Goal: Use online tool/utility: Utilize a website feature to perform a specific function

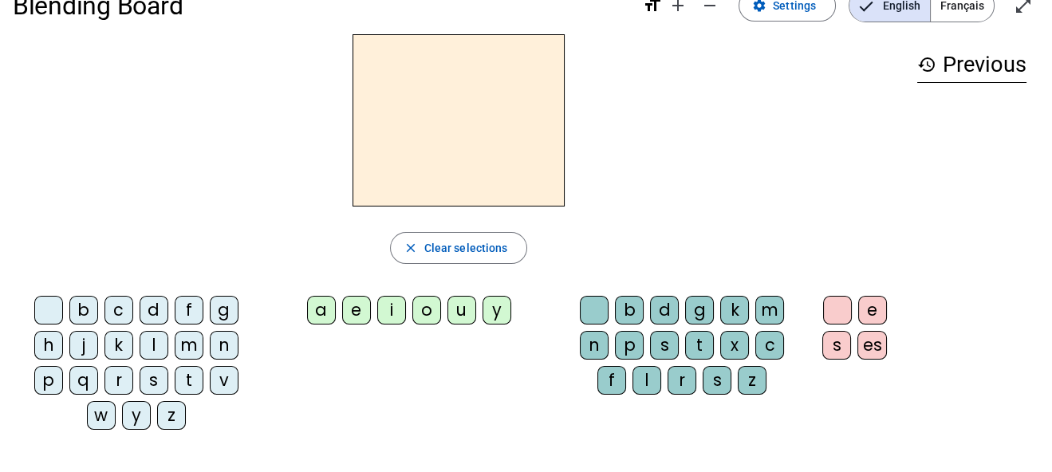
scroll to position [37, 0]
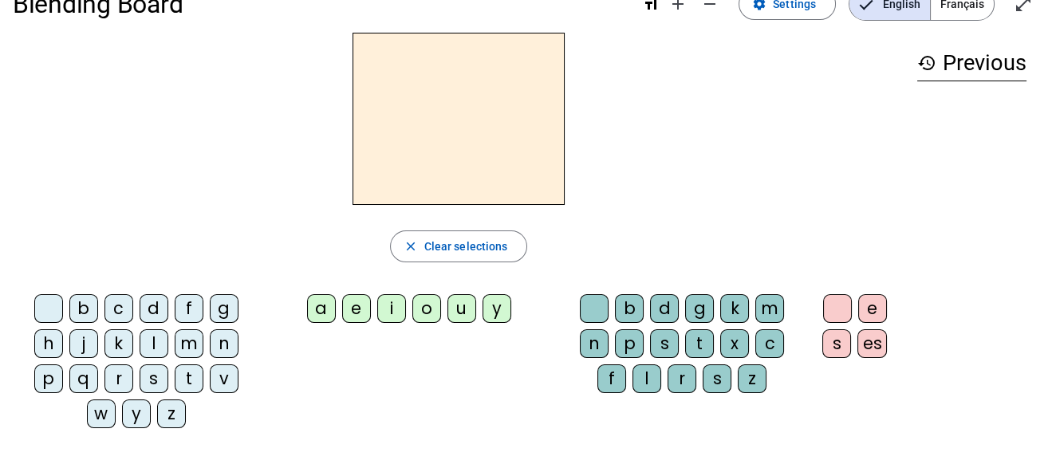
click at [148, 305] on div "d" at bounding box center [154, 308] width 29 height 29
click at [325, 308] on div "a" at bounding box center [321, 308] width 29 height 29
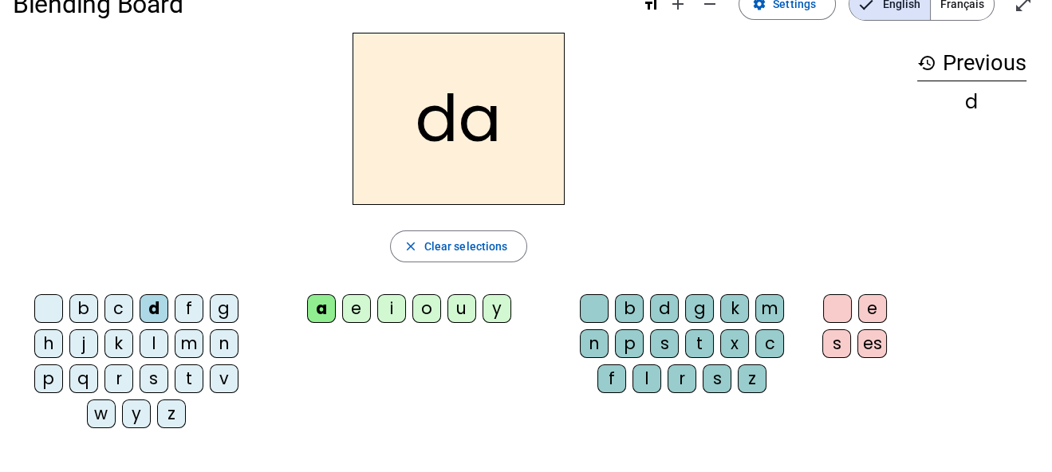
click at [73, 298] on div "b" at bounding box center [83, 308] width 29 height 29
click at [457, 309] on div "u" at bounding box center [462, 308] width 29 height 29
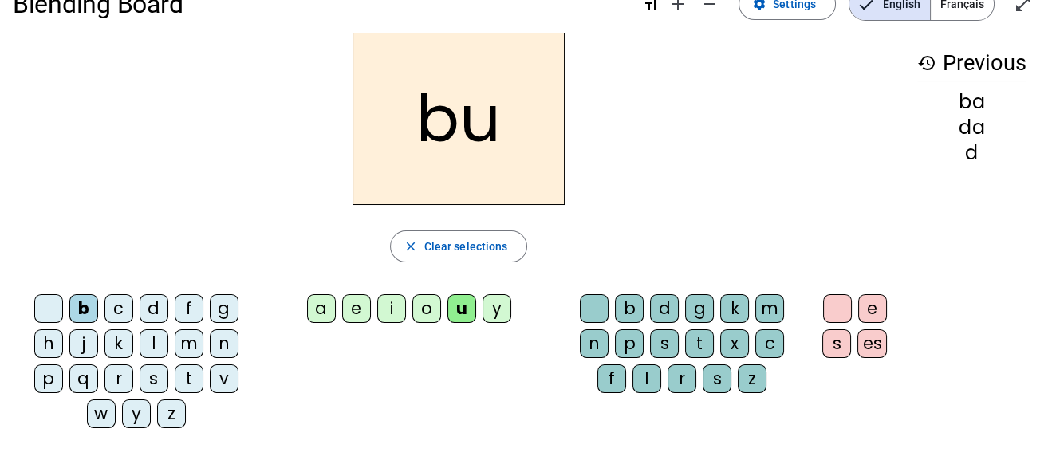
click at [155, 314] on div "d" at bounding box center [154, 308] width 29 height 29
click at [219, 343] on div "n" at bounding box center [224, 343] width 29 height 29
click at [191, 373] on div "t" at bounding box center [189, 379] width 29 height 29
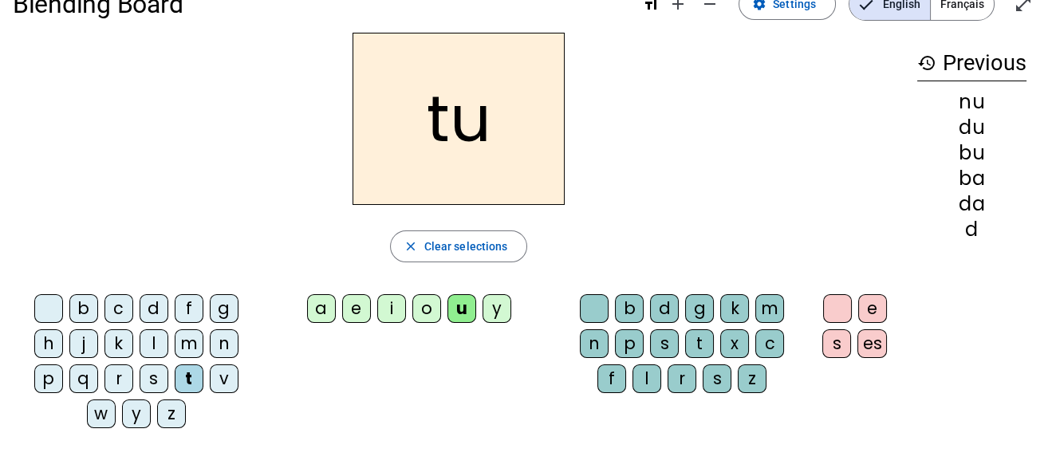
click at [231, 372] on div "v" at bounding box center [224, 379] width 29 height 29
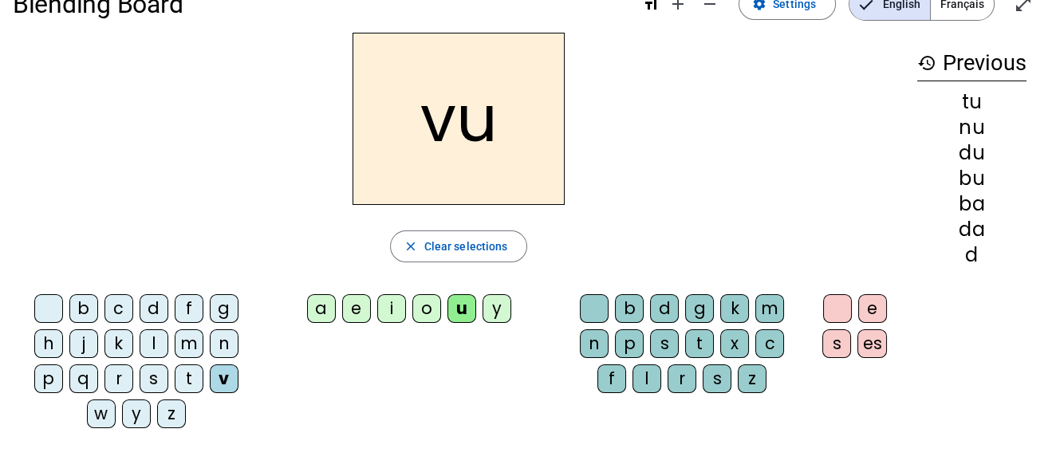
click at [148, 374] on div "s" at bounding box center [154, 379] width 29 height 29
click at [42, 378] on div "p" at bounding box center [48, 379] width 29 height 29
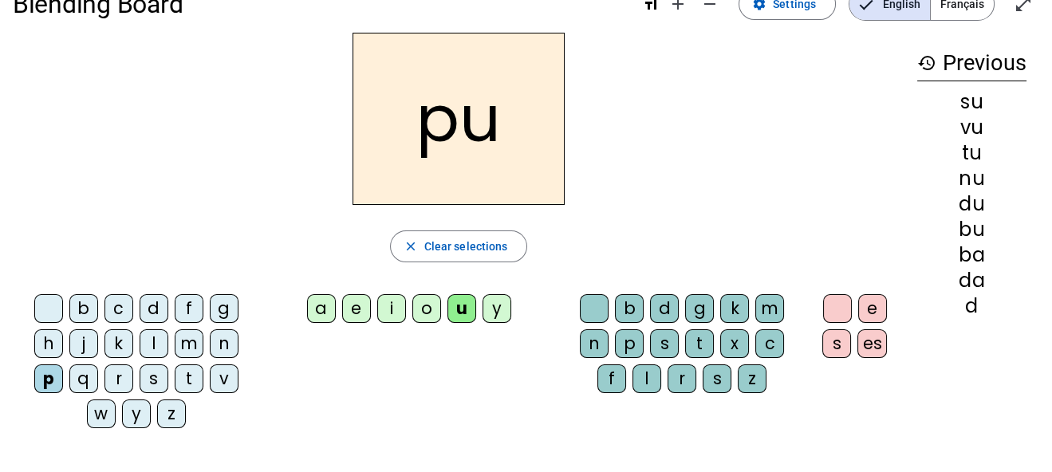
click at [160, 337] on div "l" at bounding box center [154, 343] width 29 height 29
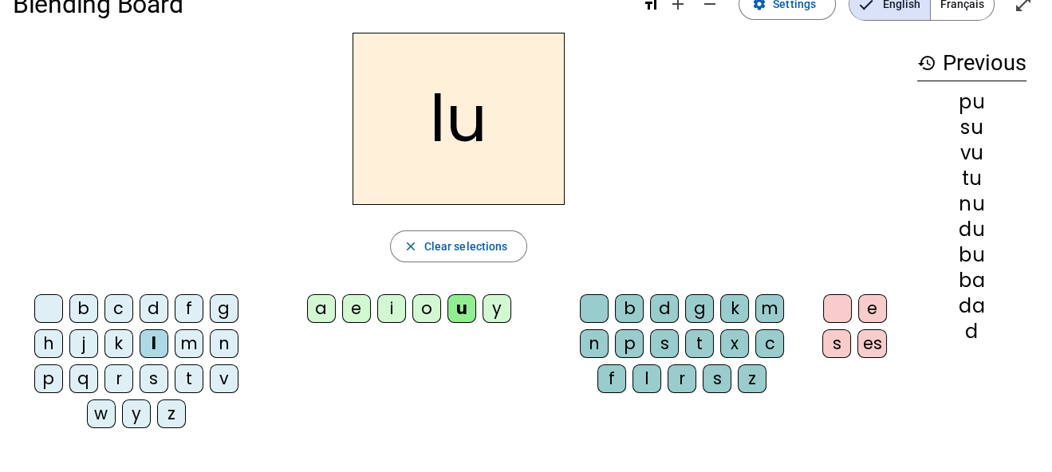
click at [89, 308] on div "b" at bounding box center [83, 308] width 29 height 29
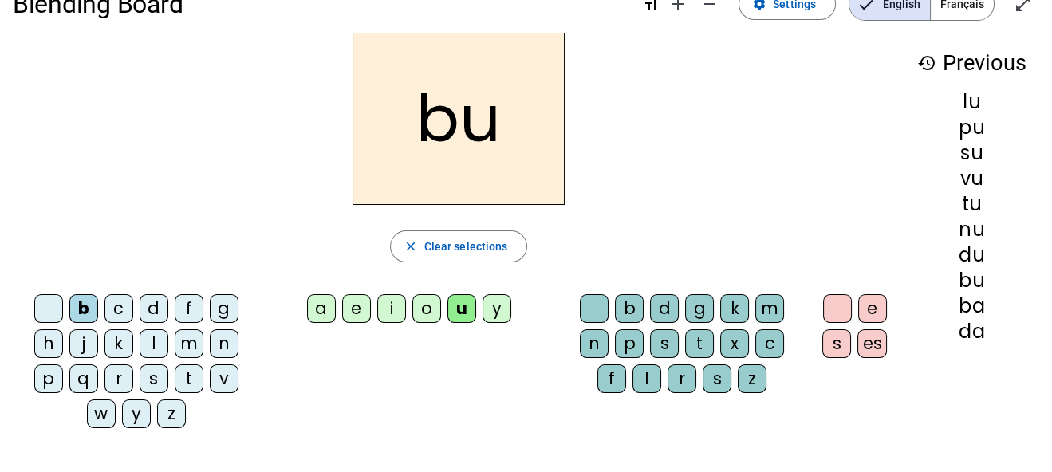
click at [424, 314] on div "o" at bounding box center [426, 308] width 29 height 29
click at [389, 309] on div "i" at bounding box center [391, 308] width 29 height 29
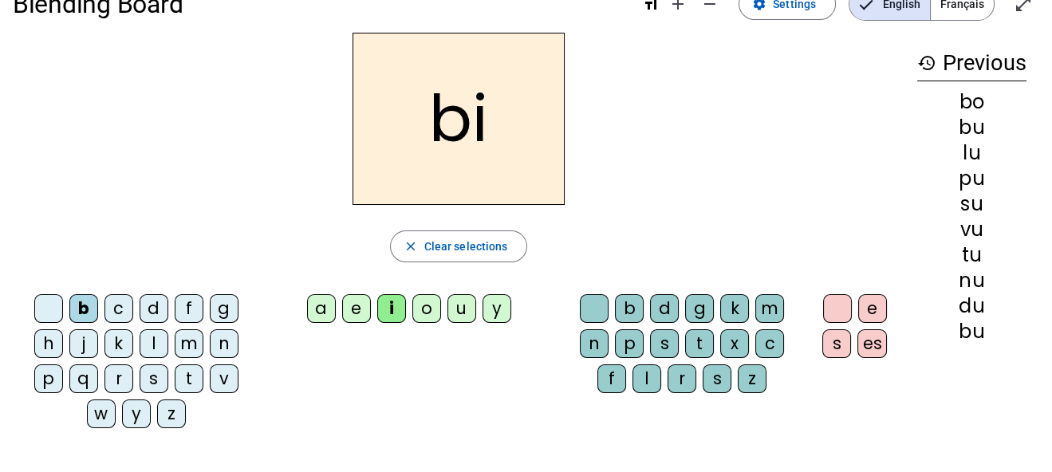
click at [157, 298] on div "d" at bounding box center [154, 308] width 29 height 29
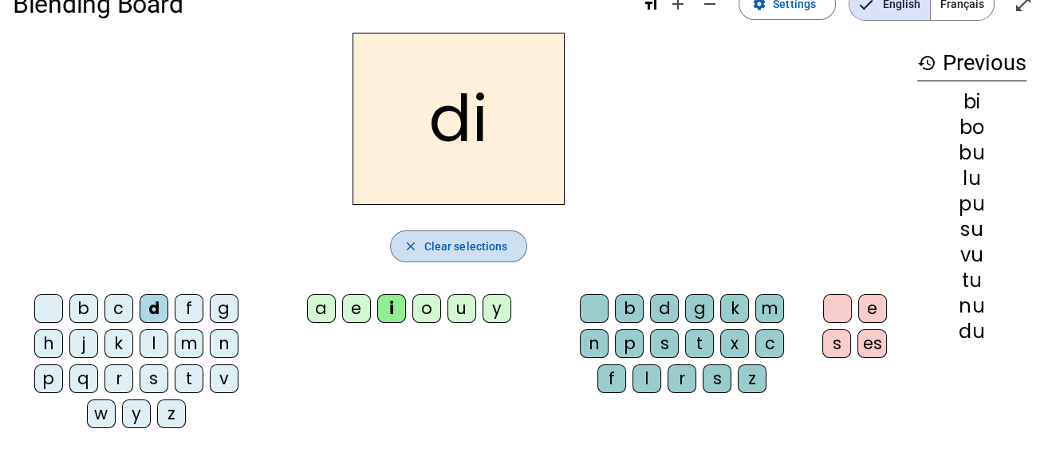
click at [472, 244] on span "Clear selections" at bounding box center [466, 246] width 84 height 19
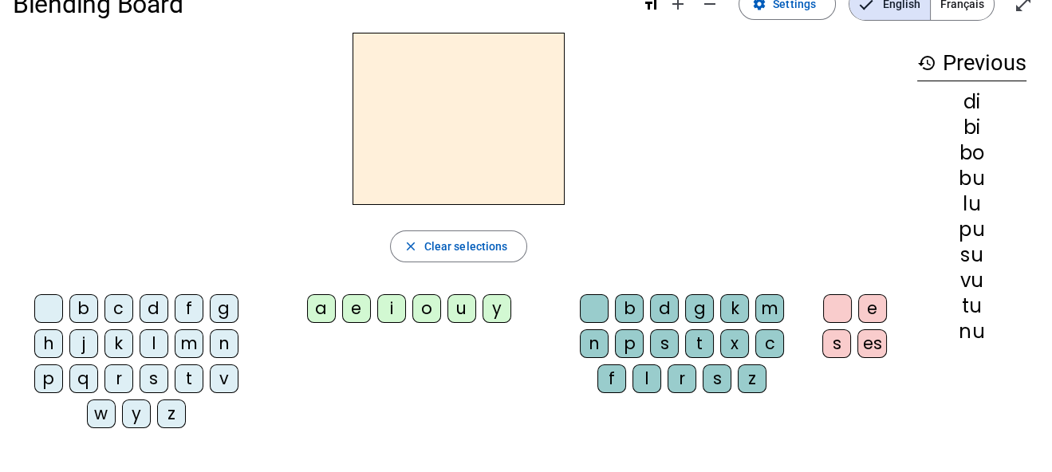
click at [191, 306] on div "f" at bounding box center [189, 308] width 29 height 29
click at [325, 301] on div "a" at bounding box center [321, 308] width 29 height 29
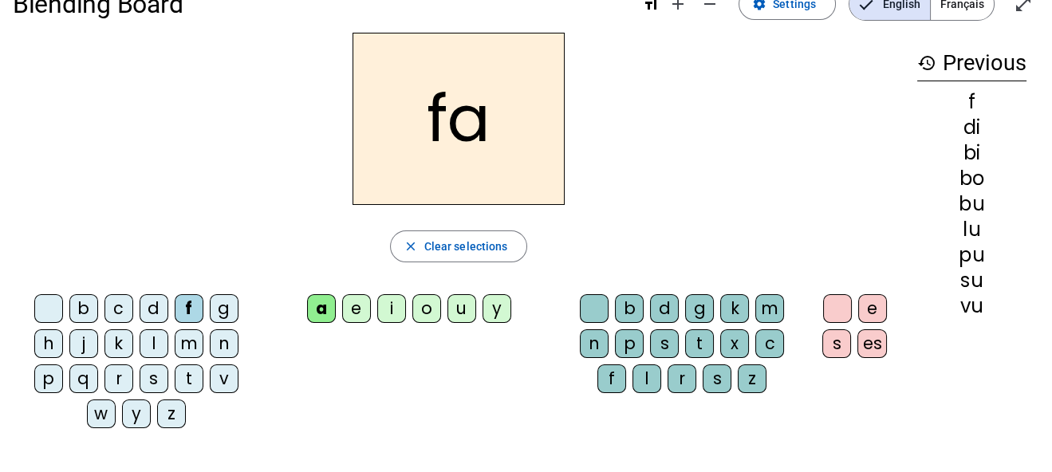
click at [223, 341] on div "n" at bounding box center [224, 343] width 29 height 29
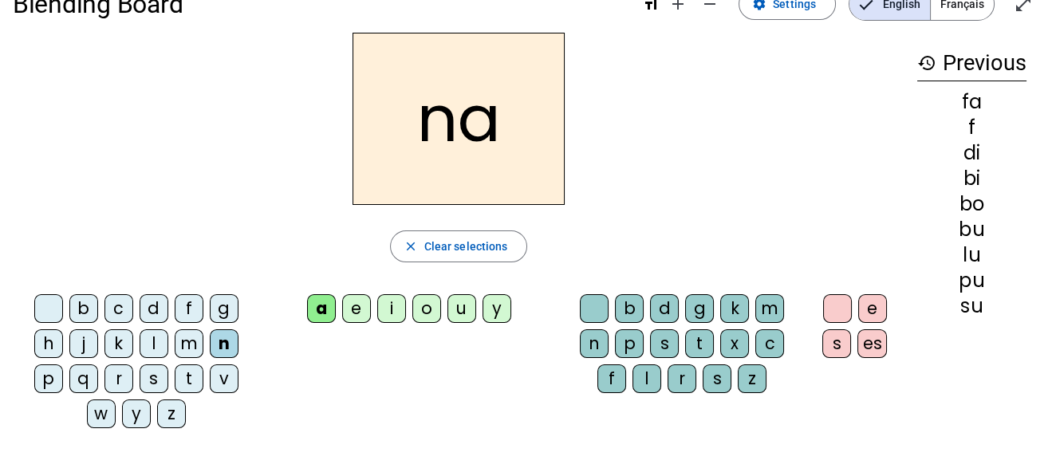
click at [632, 336] on div "p" at bounding box center [629, 343] width 29 height 29
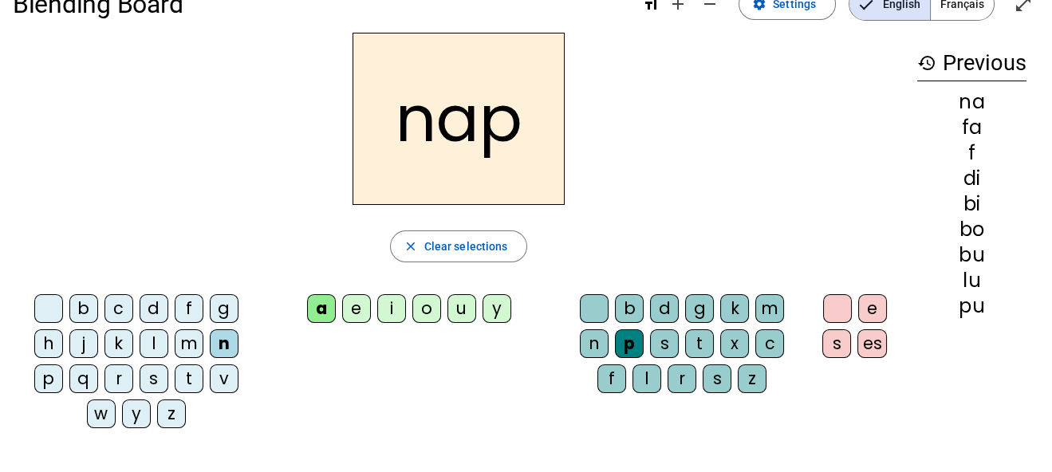
click at [872, 297] on div "e" at bounding box center [872, 308] width 29 height 29
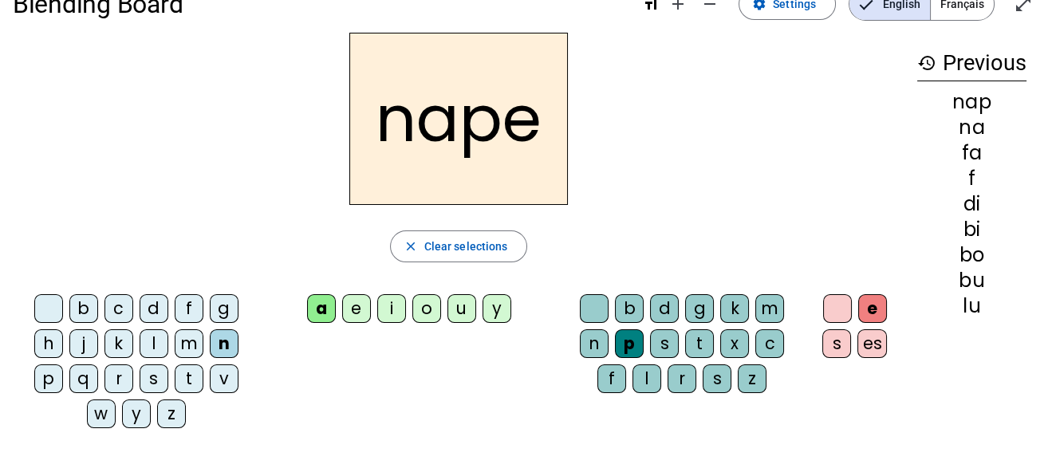
click at [186, 341] on div "m" at bounding box center [189, 343] width 29 height 29
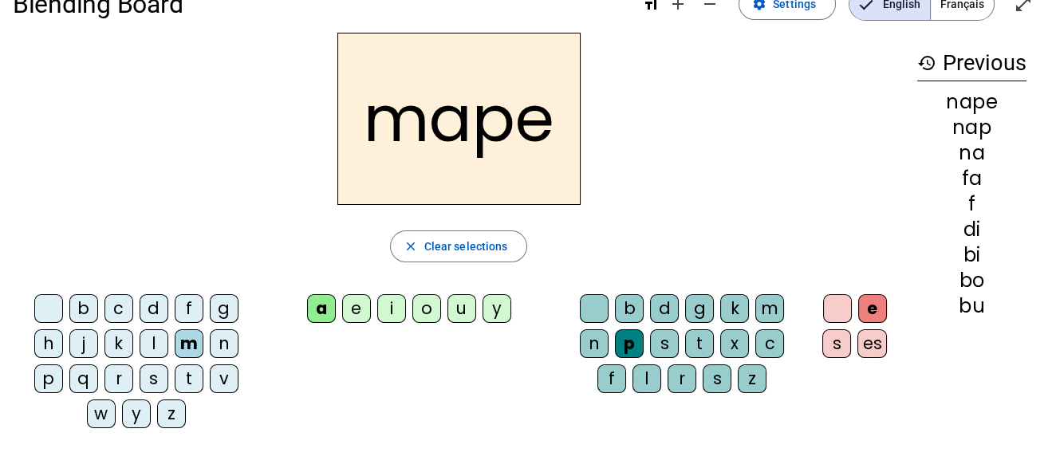
click at [190, 373] on div "t" at bounding box center [189, 379] width 29 height 29
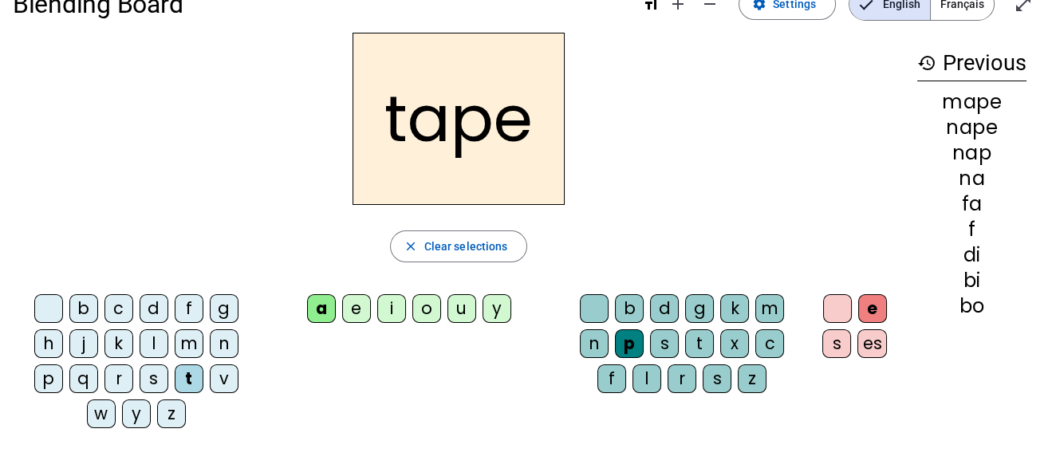
click at [148, 343] on div "l" at bounding box center [154, 343] width 29 height 29
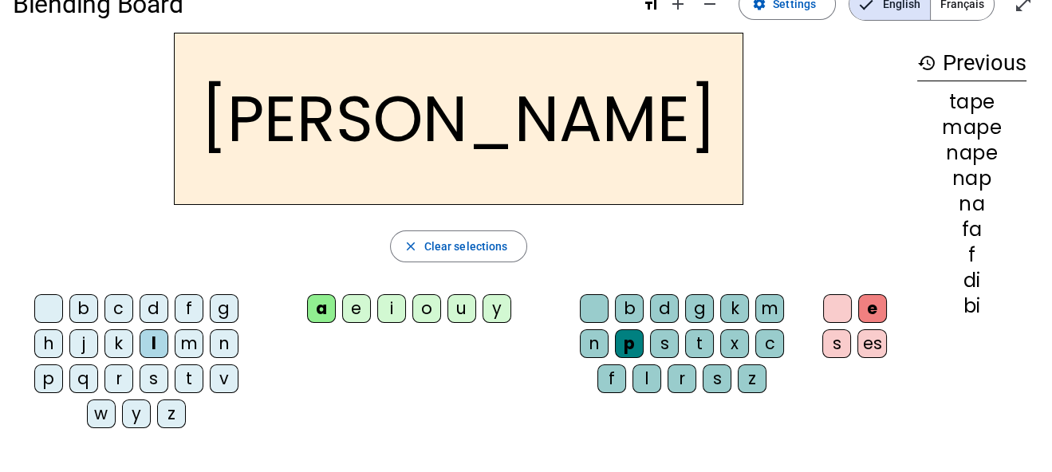
click at [390, 299] on div "i" at bounding box center [391, 308] width 29 height 29
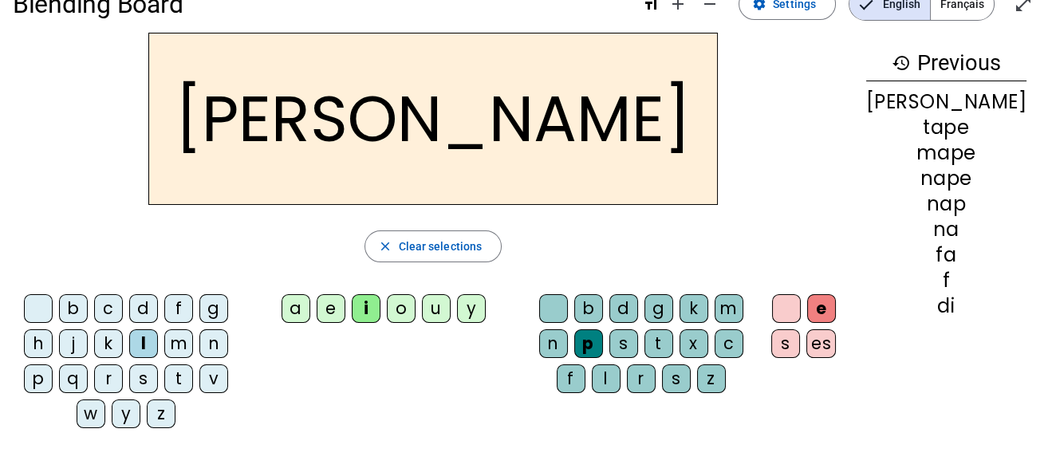
click at [656, 372] on div "r" at bounding box center [641, 379] width 29 height 29
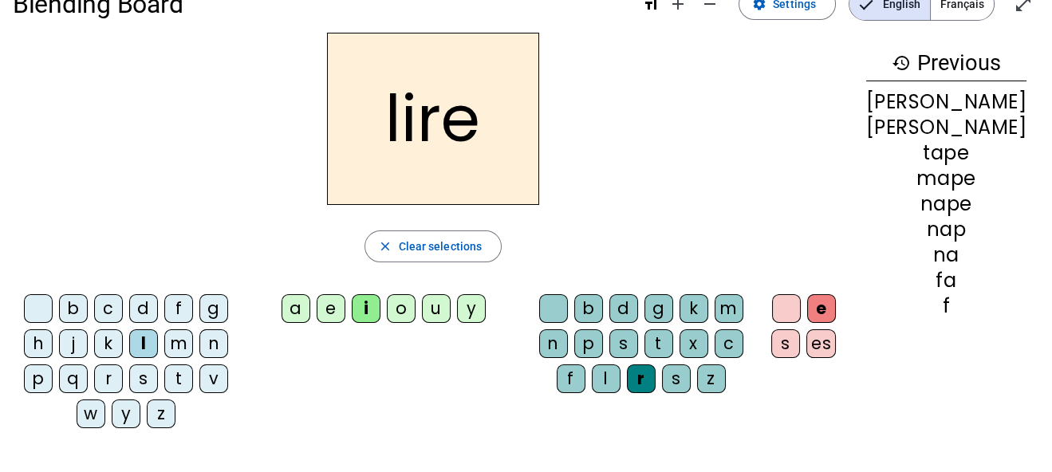
click at [191, 341] on div "m" at bounding box center [178, 343] width 29 height 29
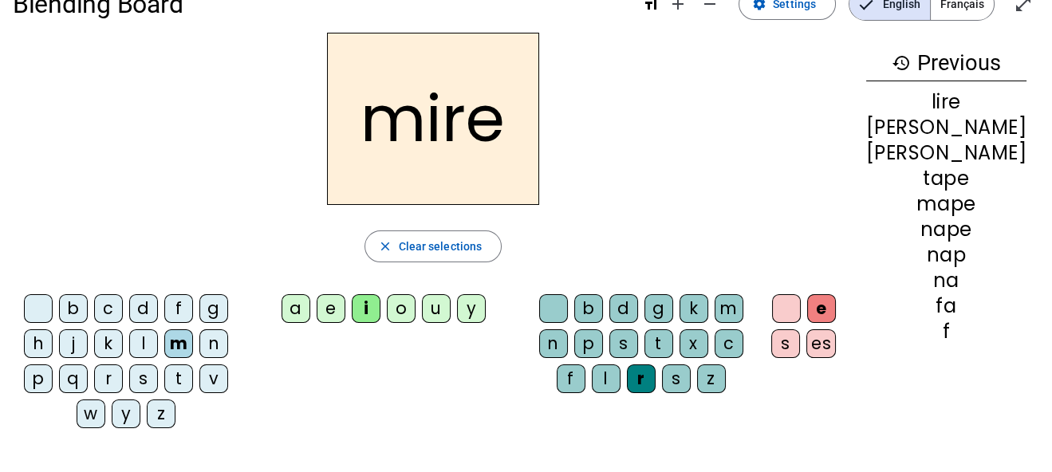
click at [191, 365] on div "t" at bounding box center [178, 379] width 29 height 29
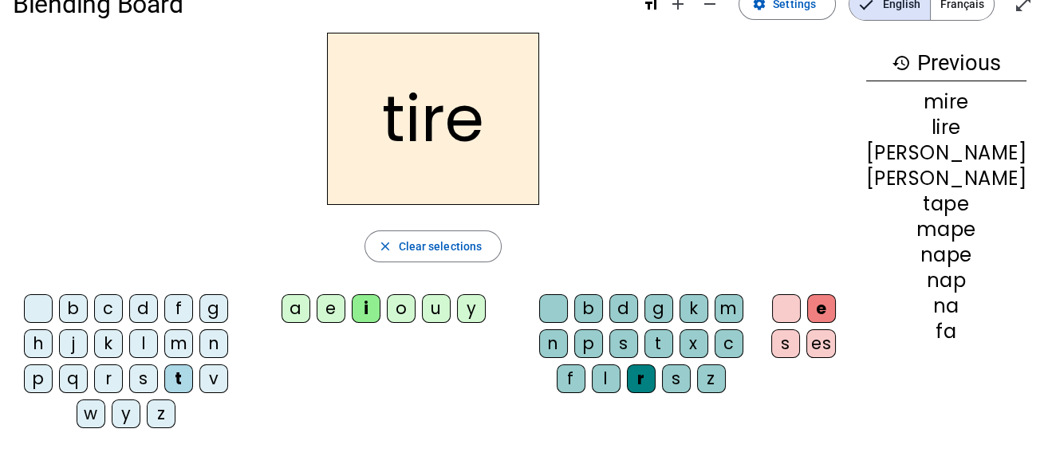
click at [114, 380] on div "r" at bounding box center [108, 379] width 29 height 29
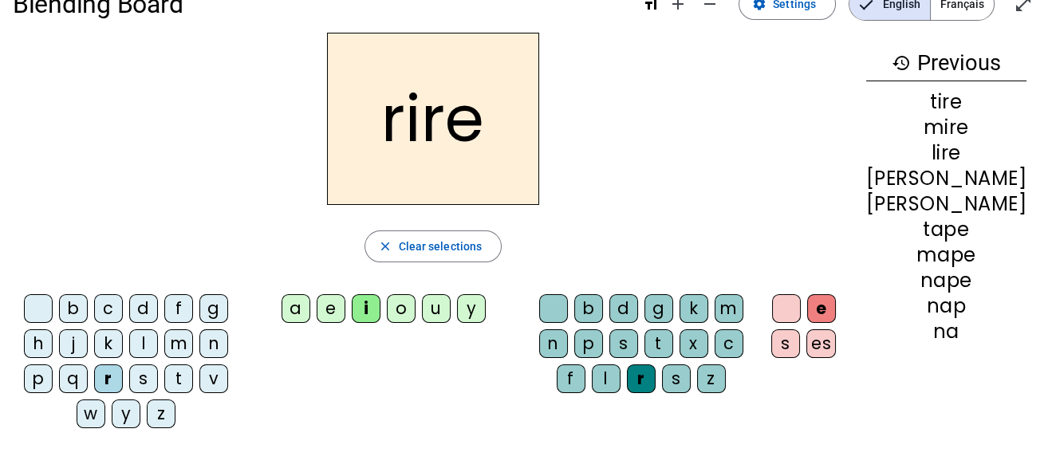
click at [153, 307] on div "d" at bounding box center [143, 308] width 29 height 29
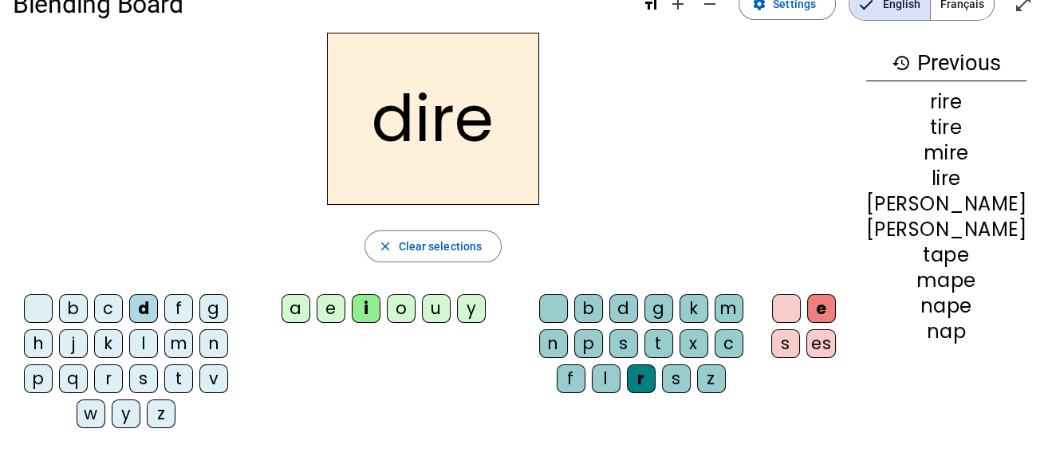
click at [191, 303] on div "f" at bounding box center [178, 308] width 29 height 29
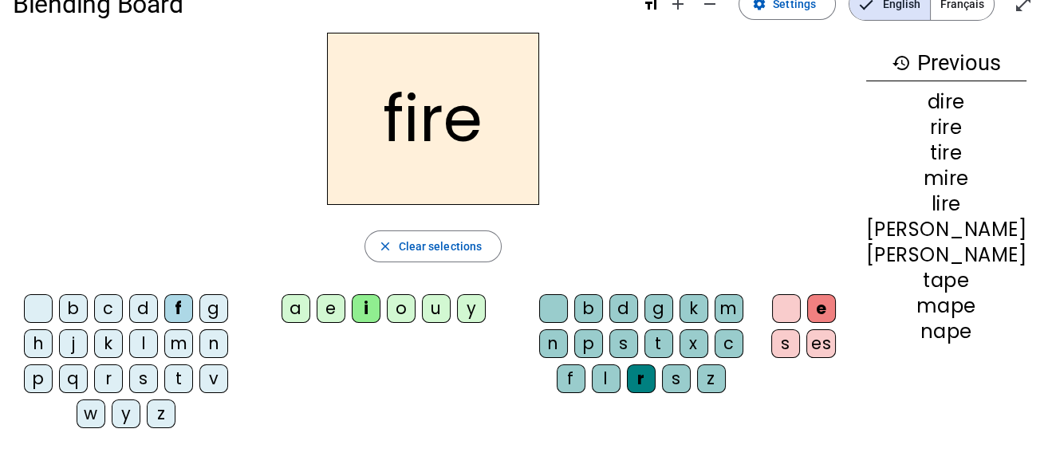
click at [743, 302] on div "m" at bounding box center [729, 308] width 29 height 29
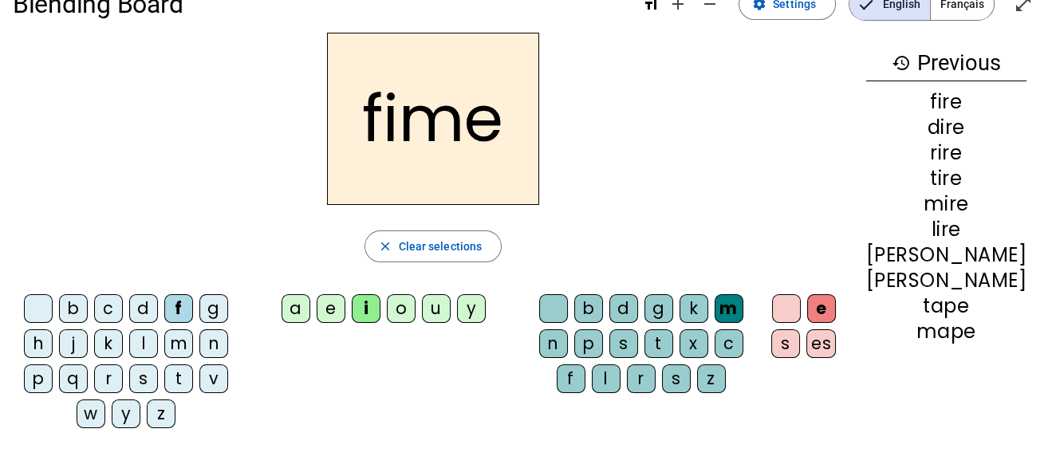
click at [158, 376] on div "s" at bounding box center [143, 379] width 29 height 29
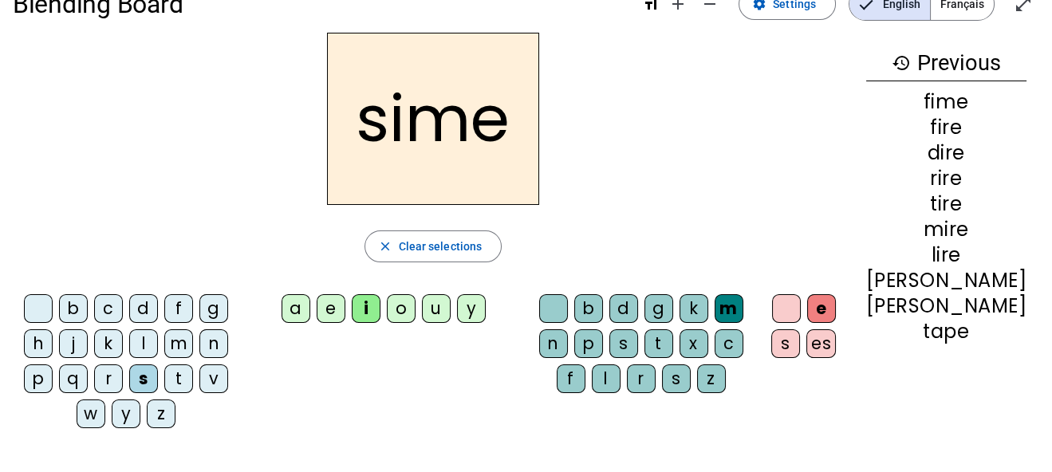
click at [123, 374] on div "r" at bounding box center [108, 379] width 29 height 29
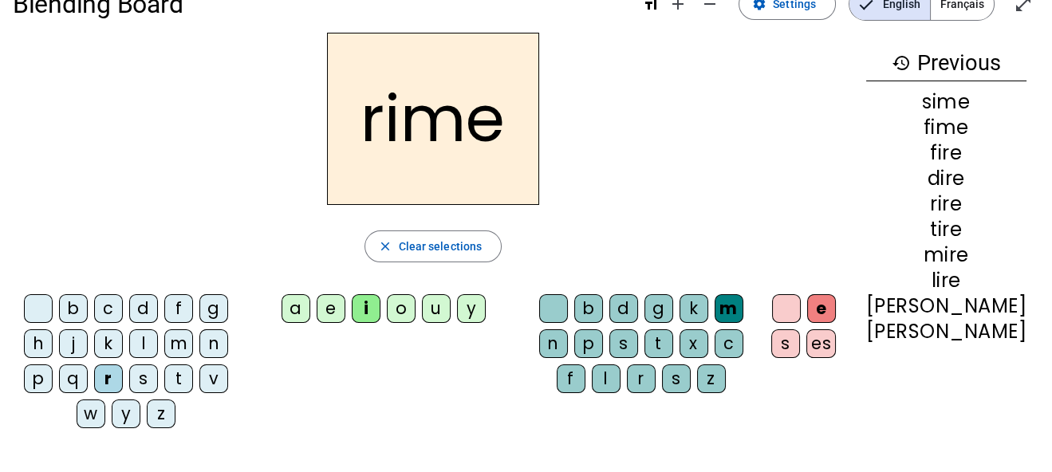
click at [155, 306] on div "d" at bounding box center [143, 308] width 29 height 29
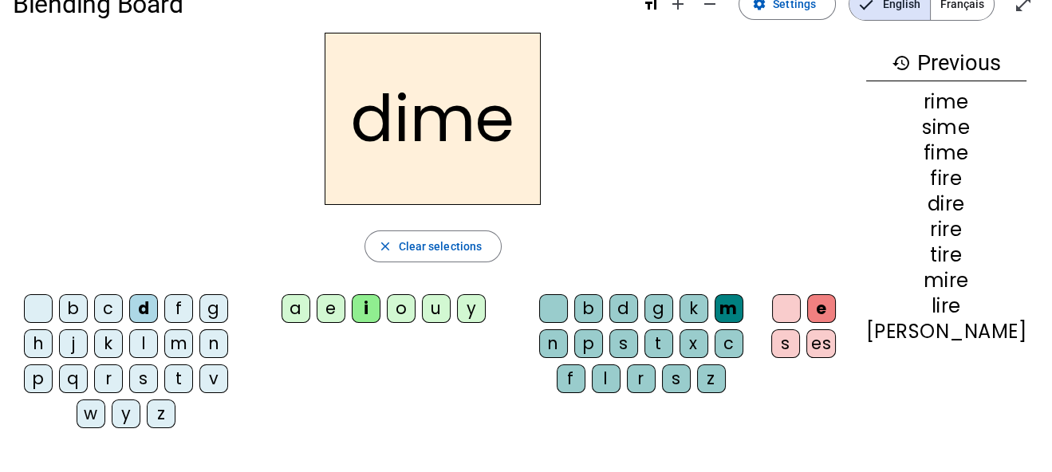
click at [191, 374] on div "t" at bounding box center [178, 379] width 29 height 29
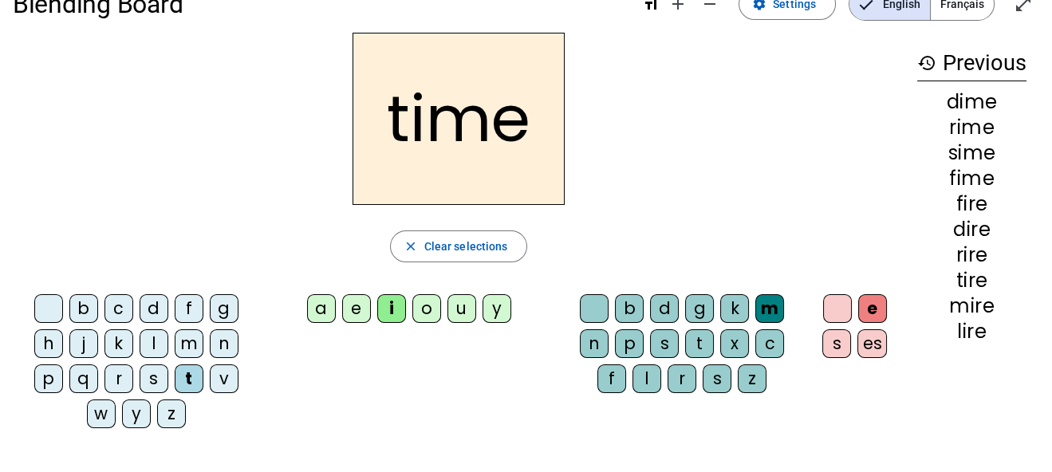
click at [223, 346] on div "n" at bounding box center [224, 343] width 29 height 29
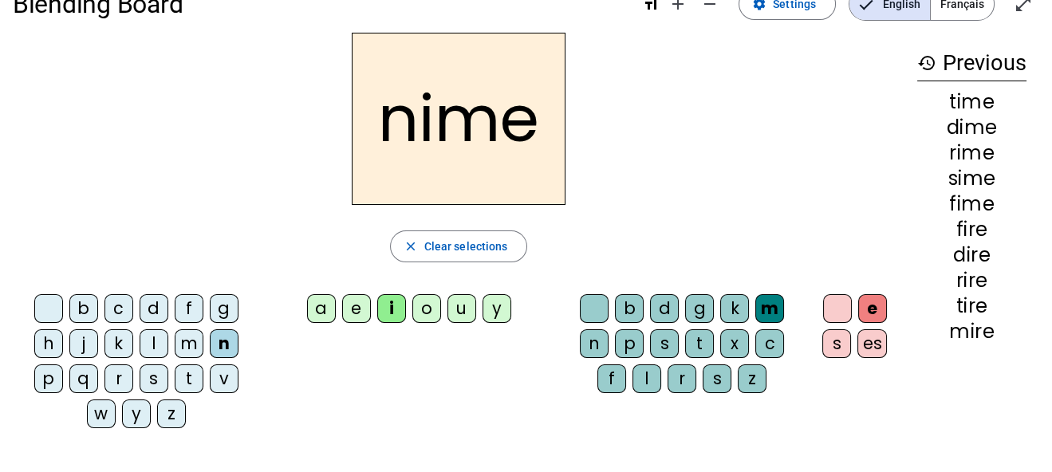
click at [703, 342] on div "t" at bounding box center [699, 343] width 29 height 29
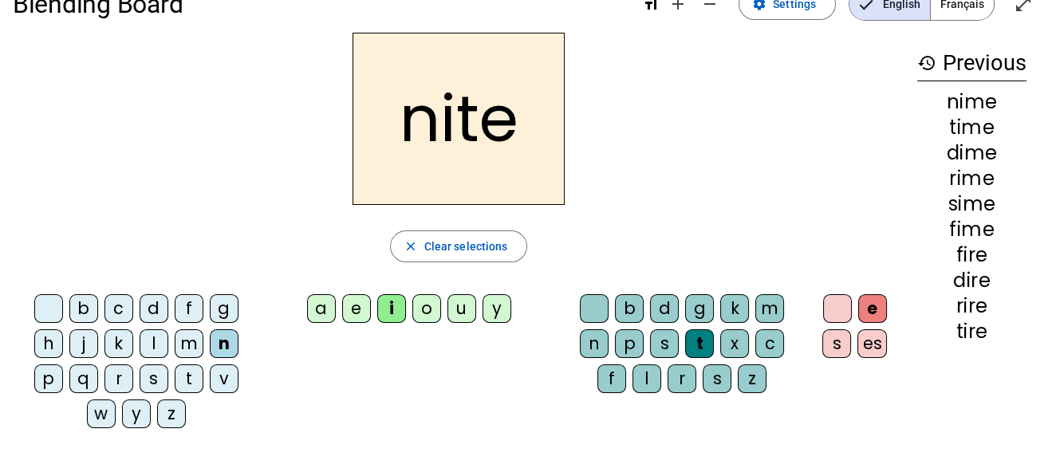
click at [152, 301] on div "d" at bounding box center [154, 308] width 29 height 29
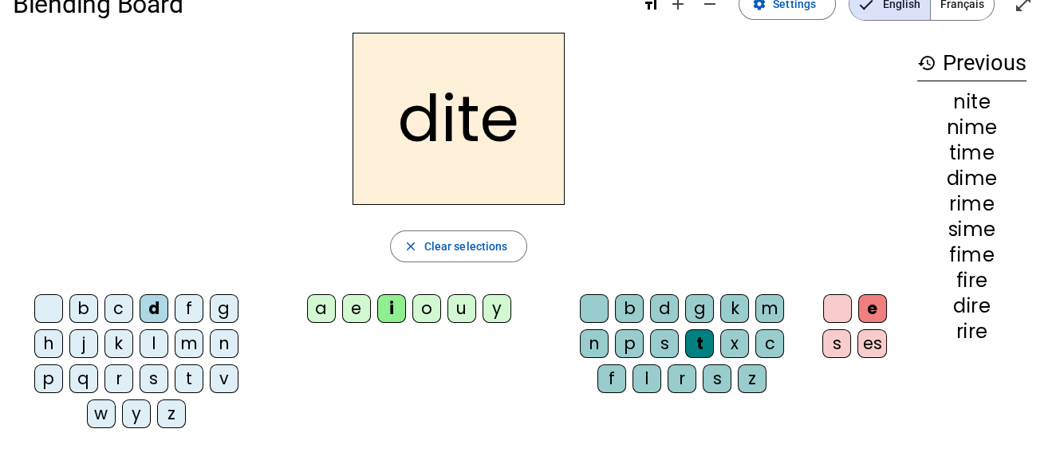
click at [119, 382] on div "r" at bounding box center [119, 379] width 29 height 29
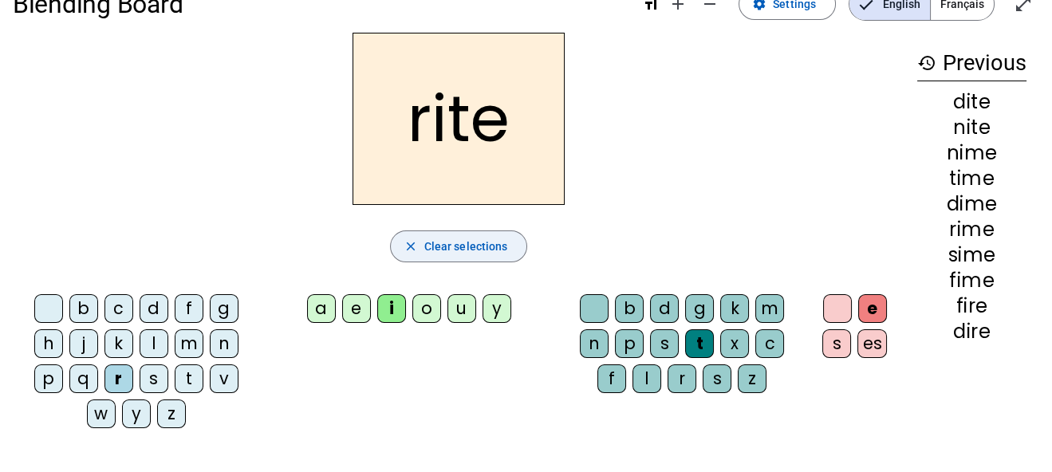
click at [511, 254] on span "button" at bounding box center [459, 246] width 136 height 38
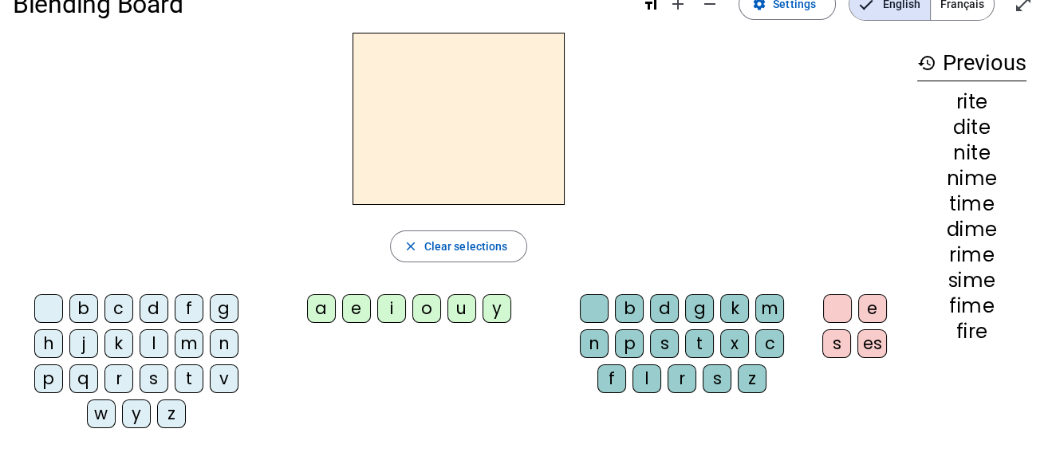
click at [222, 385] on div "v" at bounding box center [224, 379] width 29 height 29
click at [394, 302] on div "i" at bounding box center [391, 308] width 29 height 29
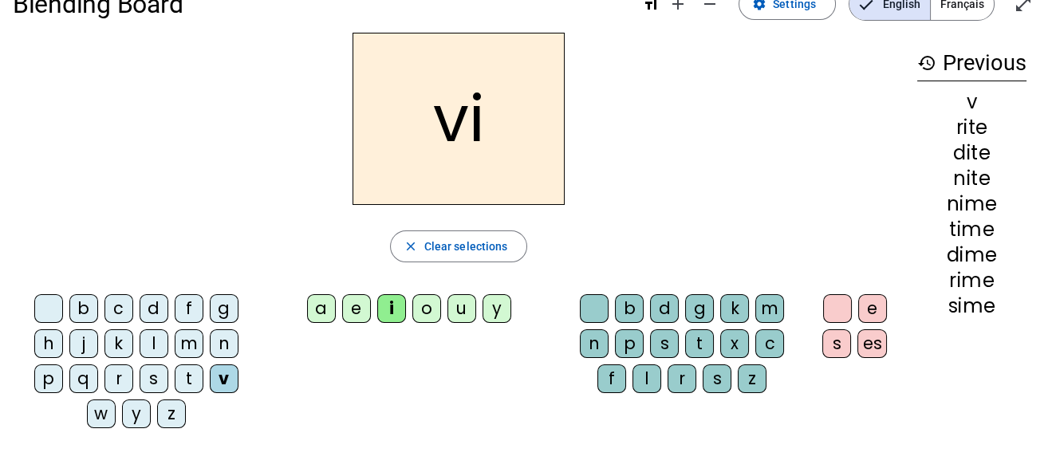
click at [704, 341] on div "t" at bounding box center [699, 343] width 29 height 29
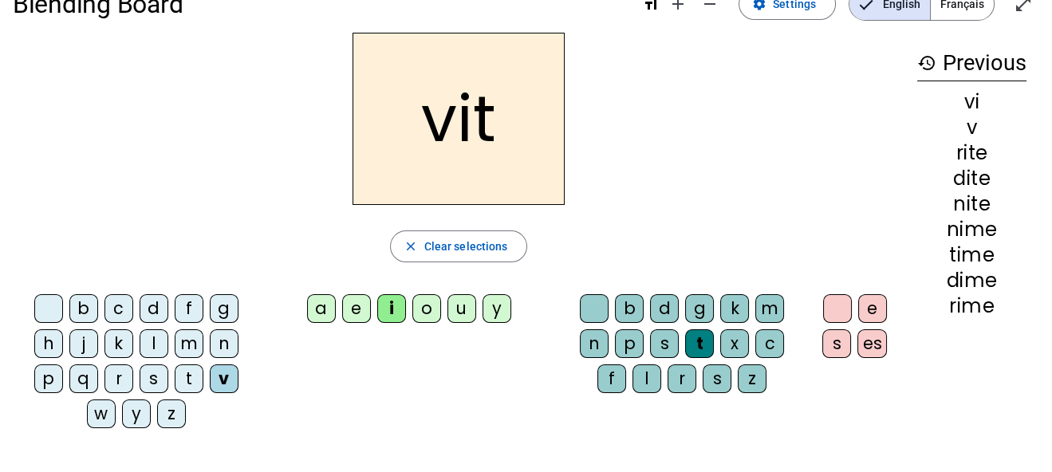
click at [866, 311] on div "e" at bounding box center [872, 308] width 29 height 29
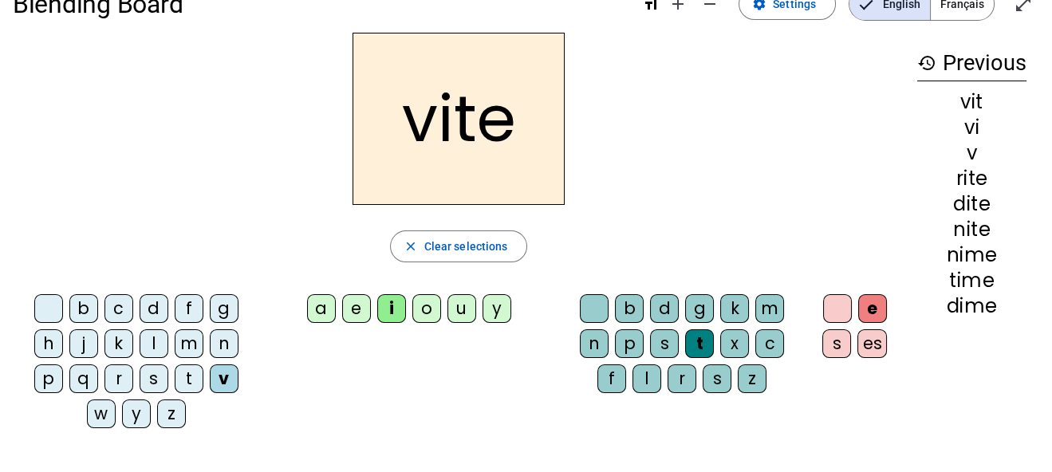
click at [683, 373] on div "r" at bounding box center [682, 379] width 29 height 29
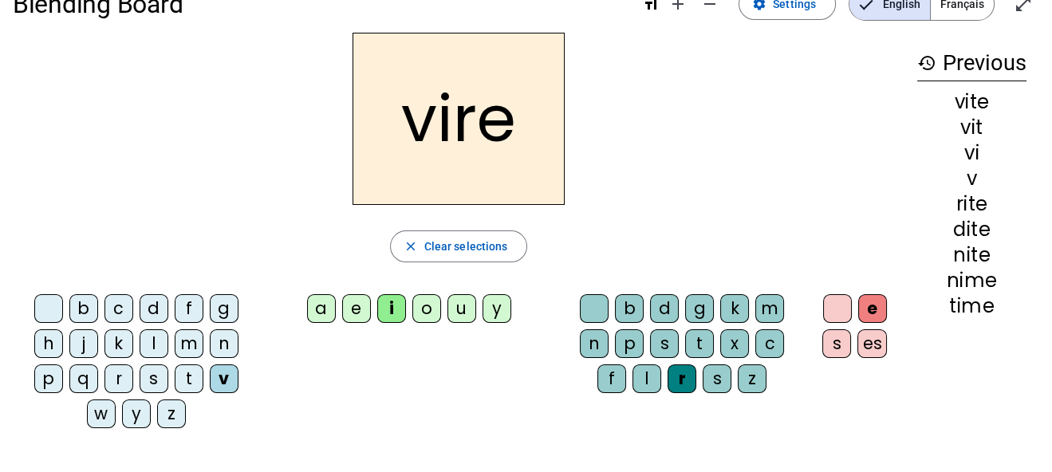
click at [661, 310] on div "d" at bounding box center [664, 308] width 29 height 29
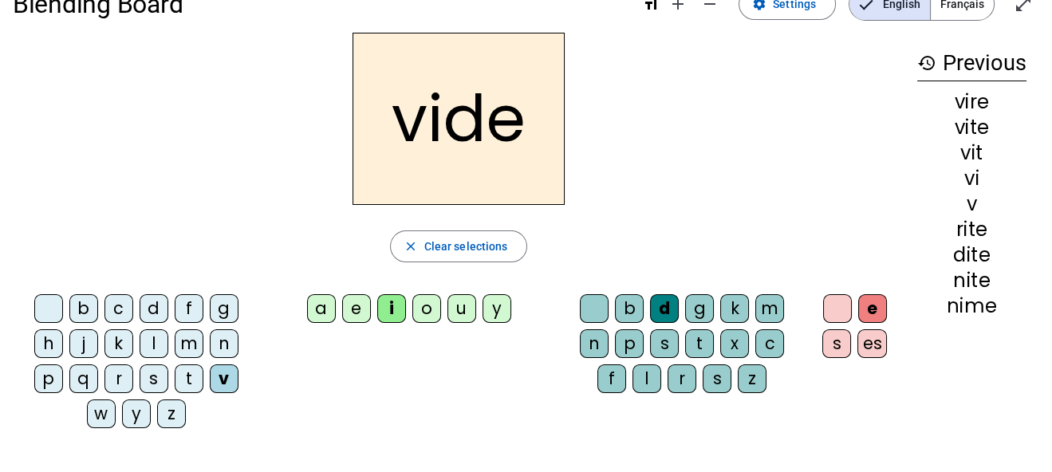
click at [777, 306] on div "m" at bounding box center [769, 308] width 29 height 29
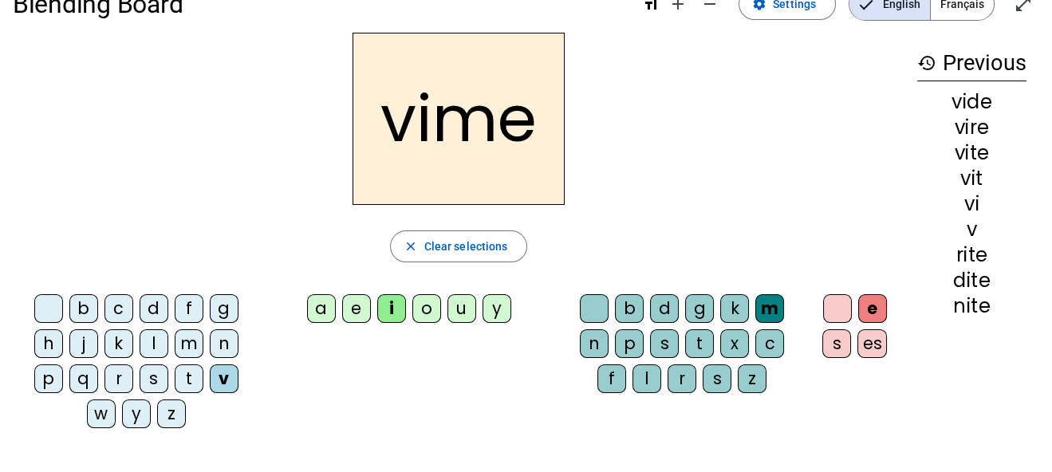
click at [640, 370] on div "l" at bounding box center [647, 379] width 29 height 29
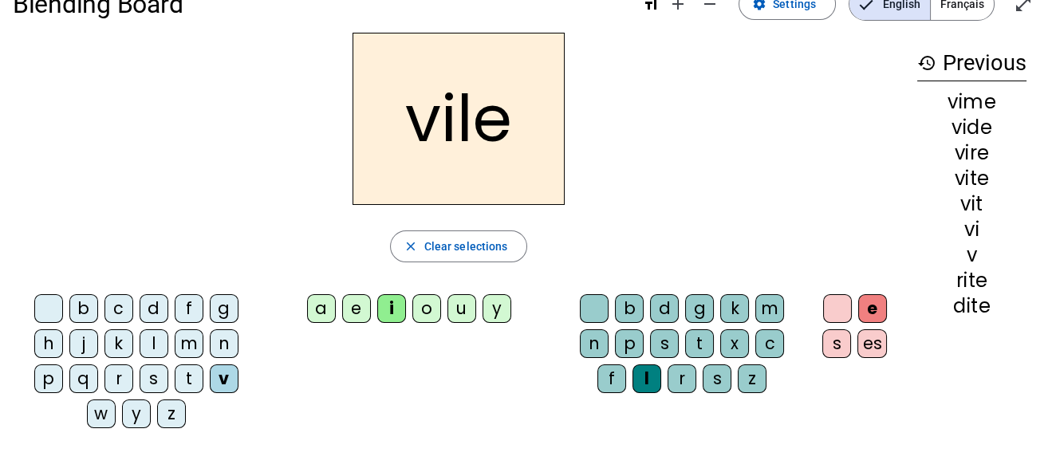
click at [319, 300] on div "a" at bounding box center [321, 308] width 29 height 29
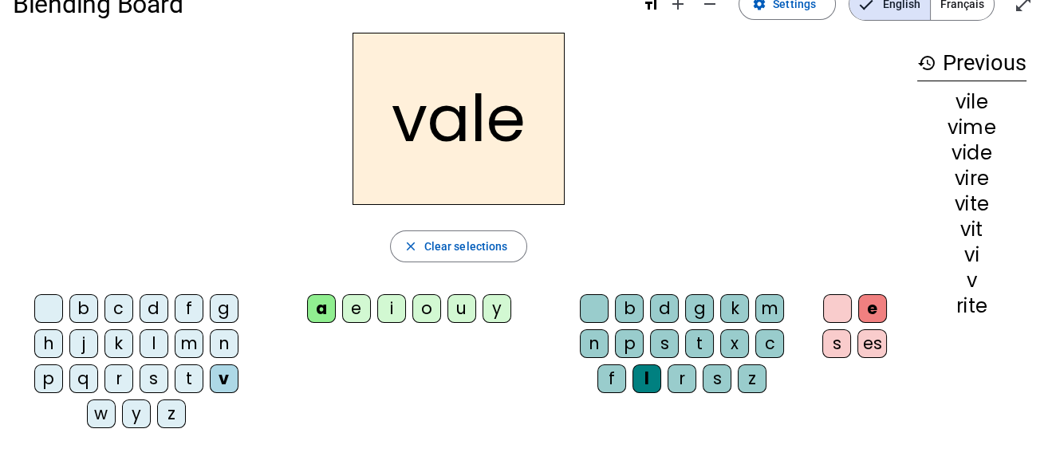
click at [81, 306] on div "b" at bounding box center [83, 308] width 29 height 29
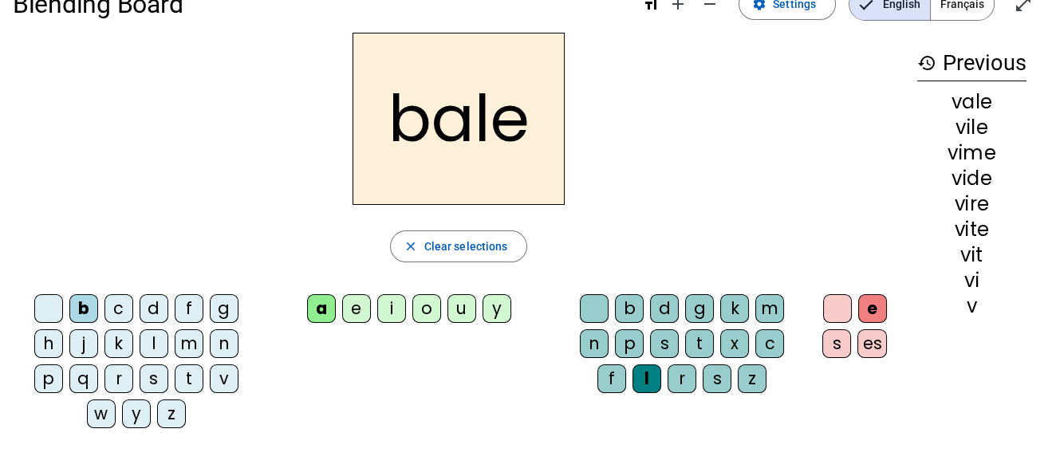
click at [457, 306] on div "u" at bounding box center [462, 308] width 29 height 29
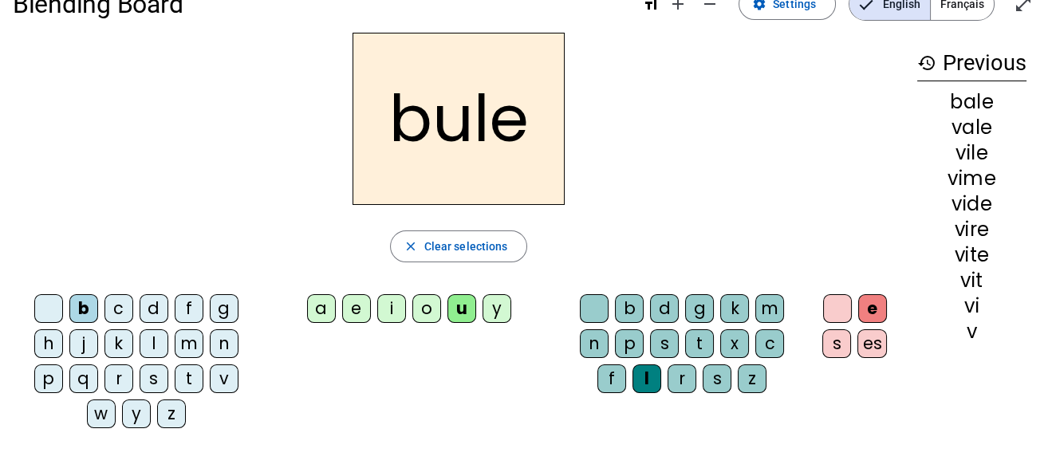
click at [225, 333] on div "n" at bounding box center [224, 343] width 29 height 29
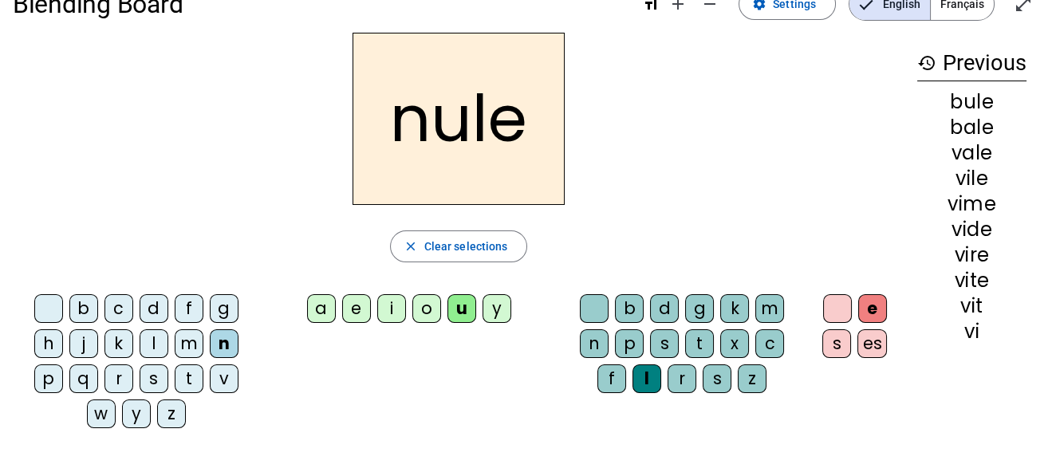
click at [192, 377] on div "t" at bounding box center [189, 379] width 29 height 29
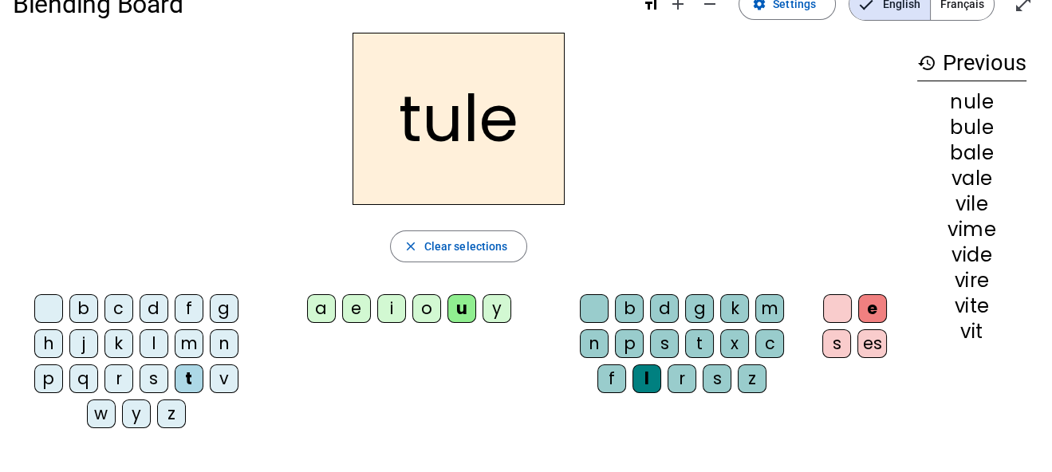
click at [152, 373] on div "s" at bounding box center [154, 379] width 29 height 29
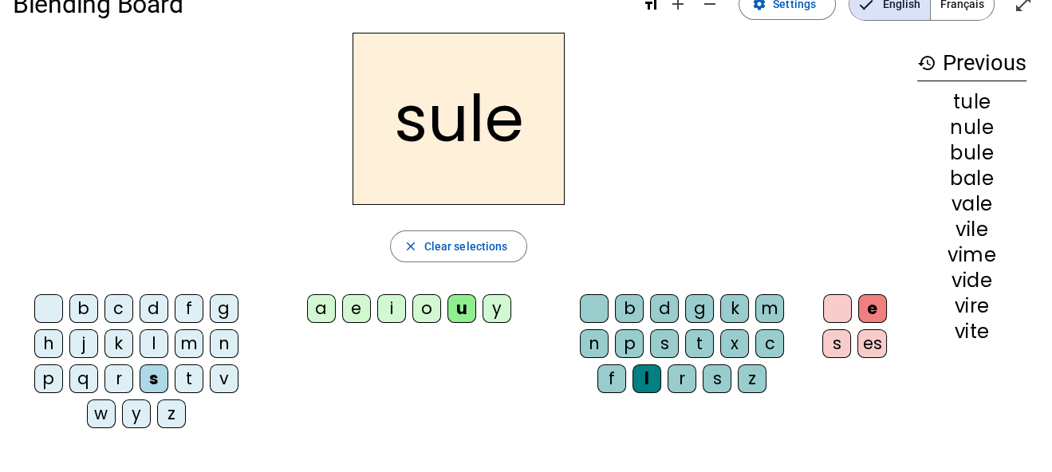
click at [224, 377] on div "v" at bounding box center [224, 379] width 29 height 29
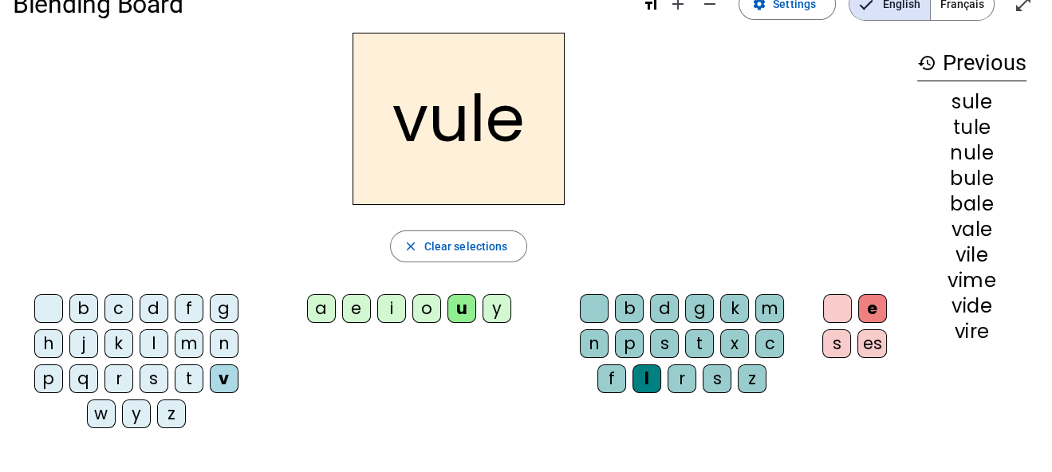
click at [53, 377] on div "p" at bounding box center [48, 379] width 29 height 29
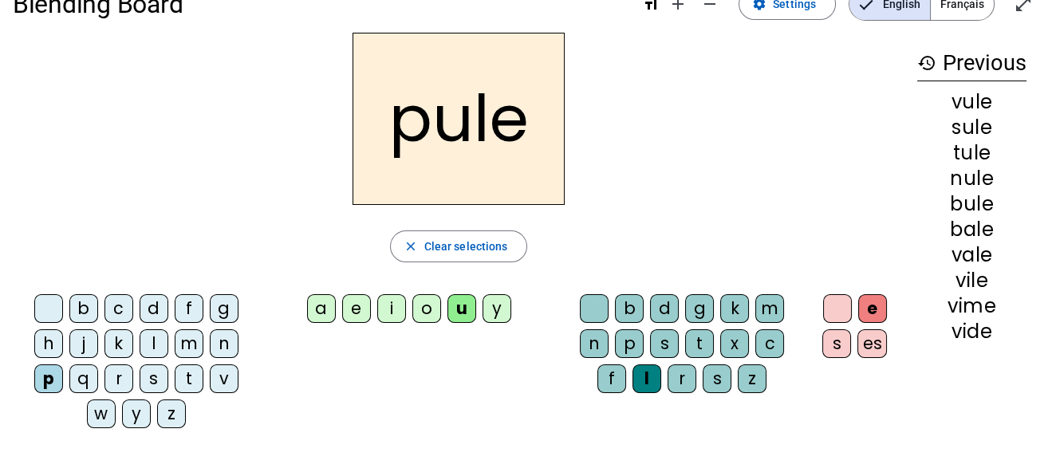
click at [125, 373] on div "r" at bounding box center [119, 379] width 29 height 29
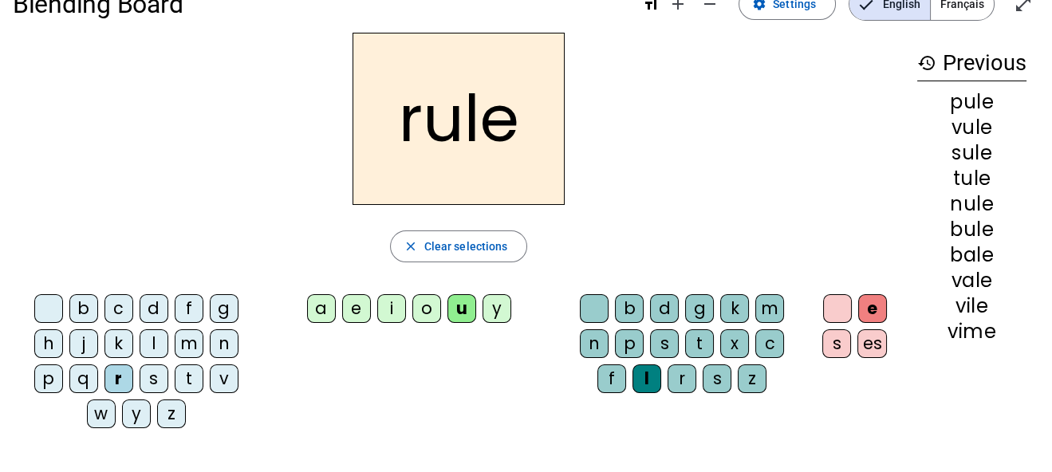
click at [86, 343] on div "j" at bounding box center [83, 343] width 29 height 29
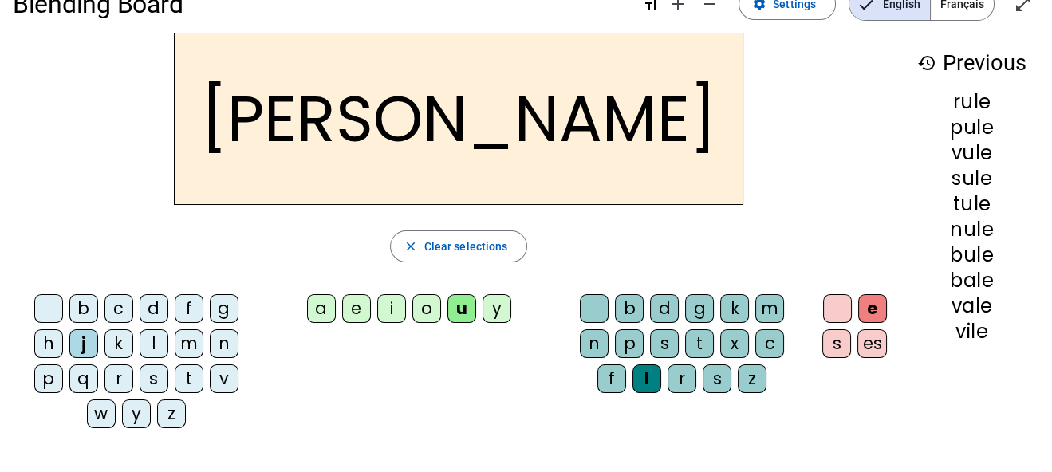
click at [155, 310] on div "d" at bounding box center [154, 308] width 29 height 29
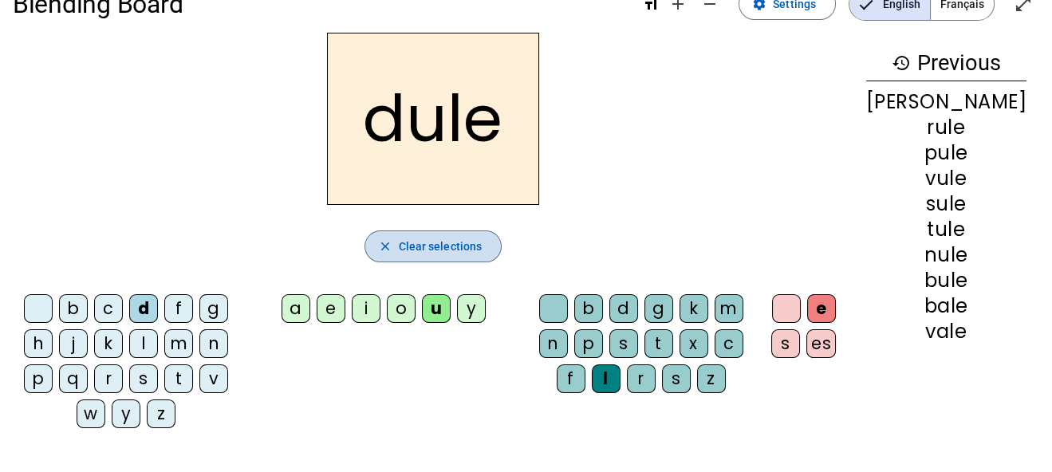
click at [482, 243] on span "Clear selections" at bounding box center [441, 246] width 84 height 19
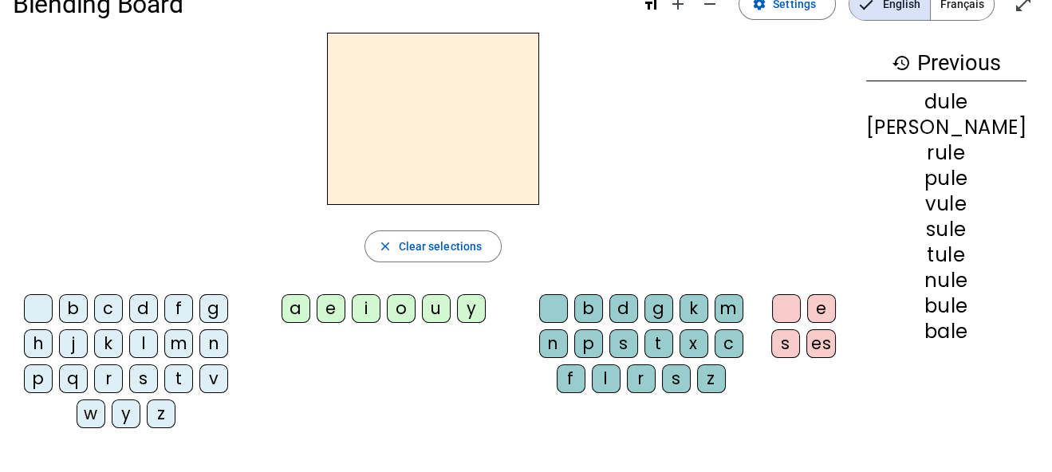
click at [223, 306] on div "g" at bounding box center [213, 308] width 29 height 29
click at [310, 303] on div "a" at bounding box center [296, 308] width 29 height 29
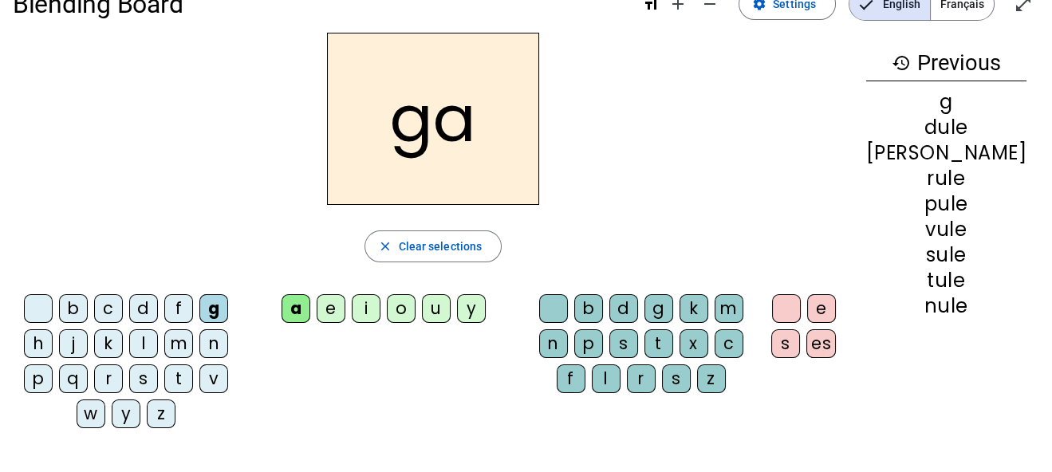
click at [345, 304] on div "e" at bounding box center [331, 308] width 29 height 29
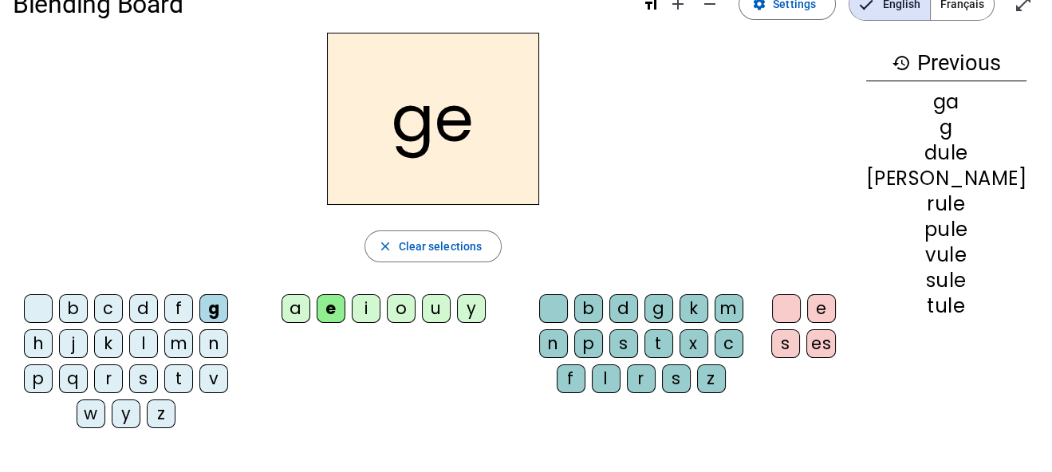
click at [381, 306] on div "i" at bounding box center [366, 308] width 29 height 29
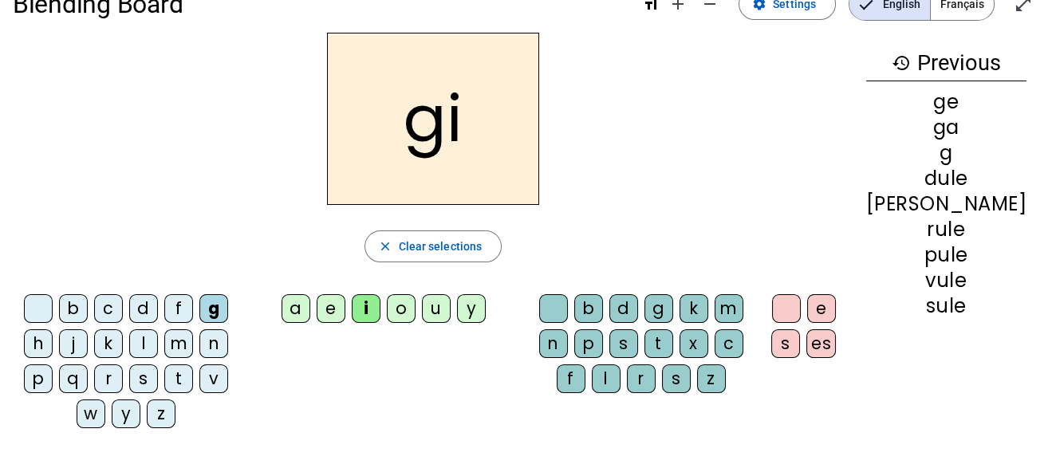
click at [416, 307] on div "o" at bounding box center [401, 308] width 29 height 29
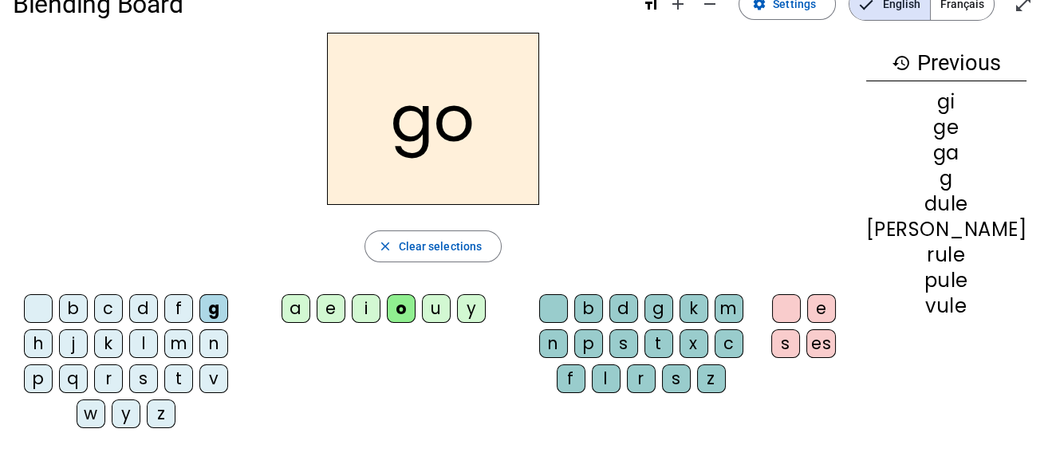
click at [381, 305] on div "i" at bounding box center [366, 308] width 29 height 29
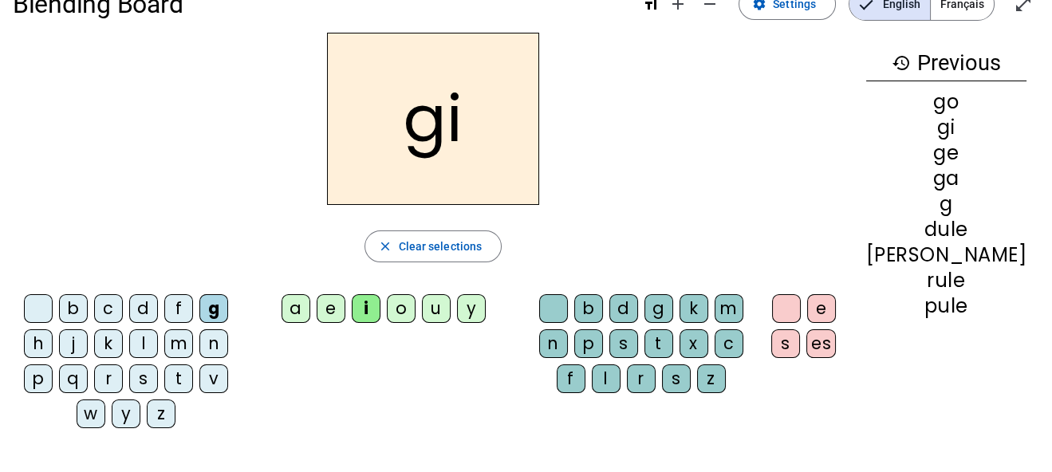
click at [345, 306] on div "e" at bounding box center [331, 308] width 29 height 29
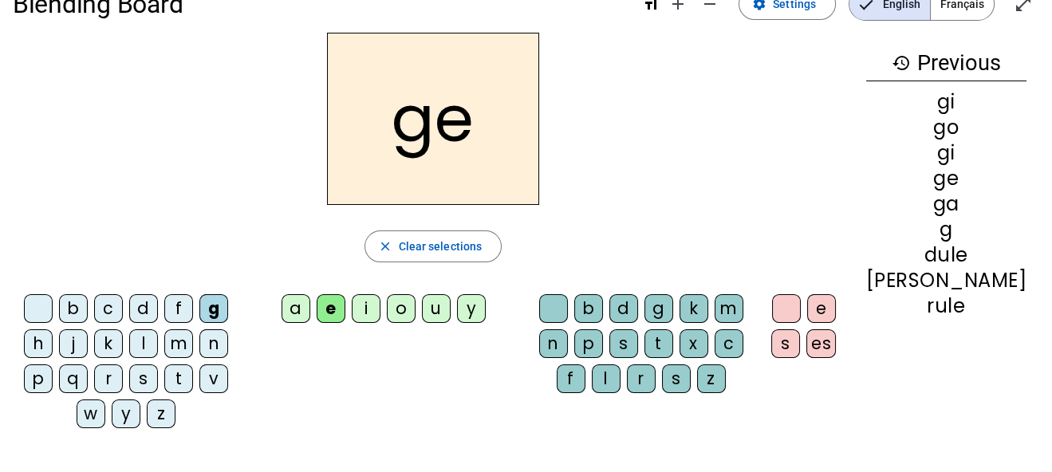
click at [310, 306] on div "a" at bounding box center [296, 308] width 29 height 29
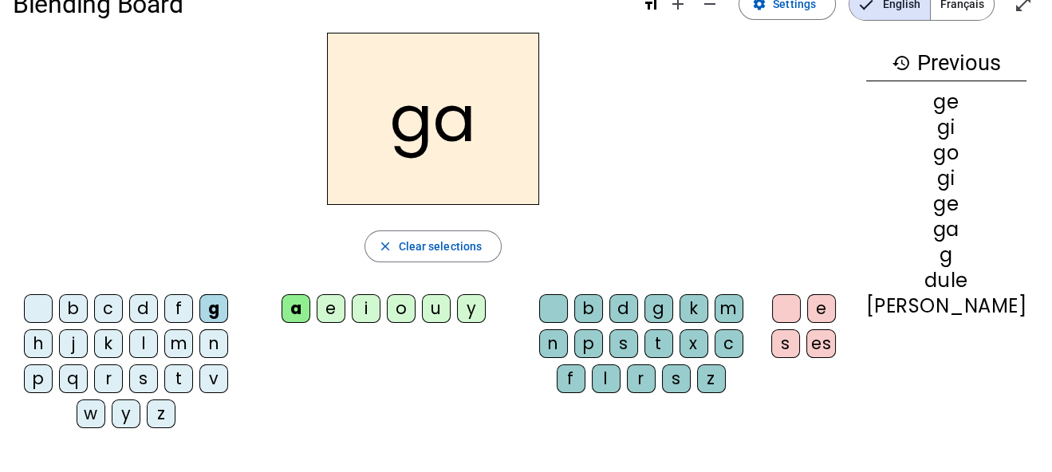
click at [416, 306] on div "o" at bounding box center [401, 308] width 29 height 29
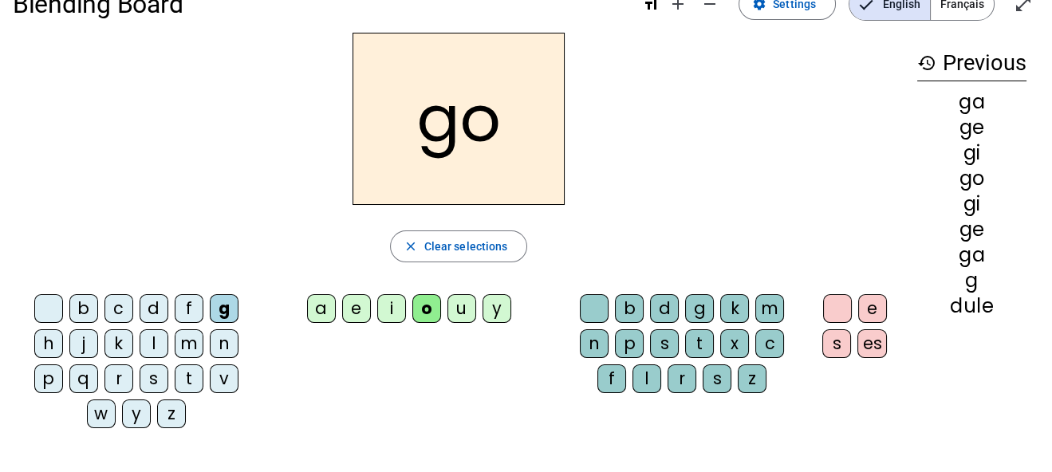
click at [392, 311] on div "i" at bounding box center [391, 308] width 29 height 29
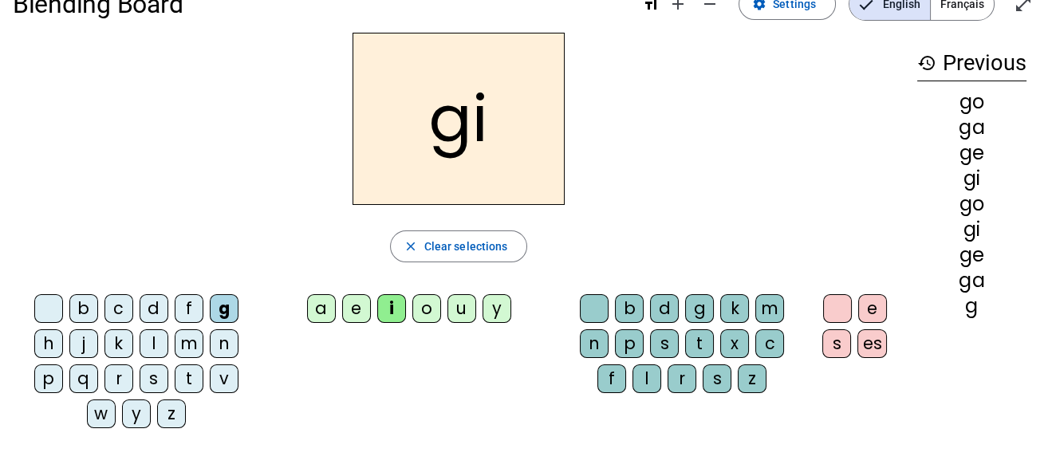
click at [355, 312] on div "e" at bounding box center [356, 308] width 29 height 29
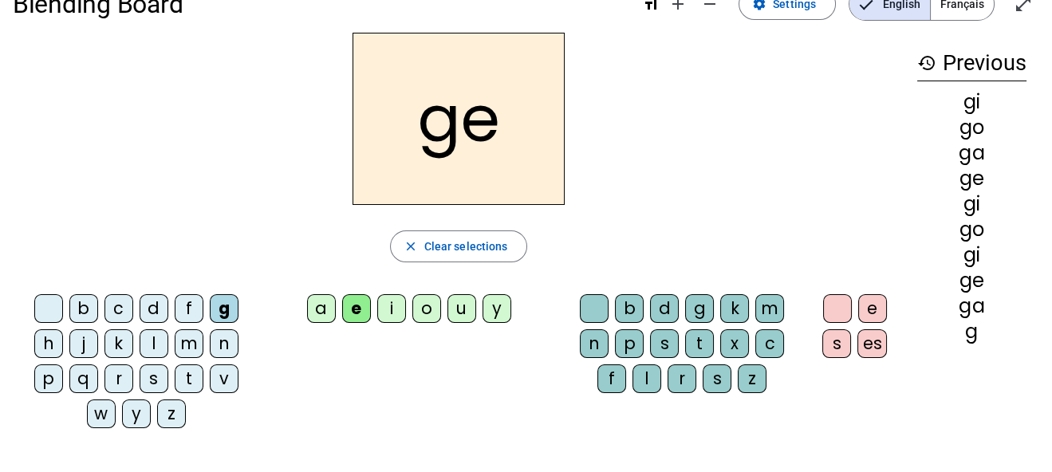
click at [324, 307] on div "a" at bounding box center [321, 308] width 29 height 29
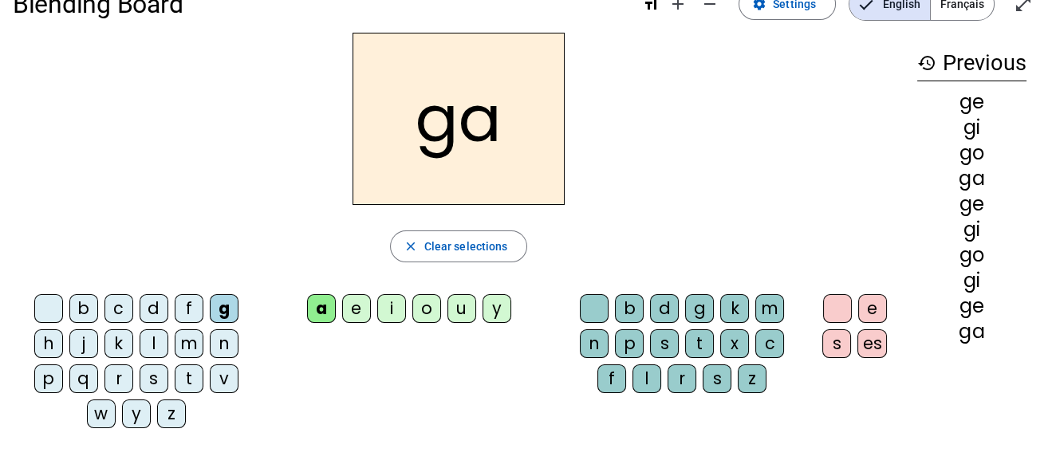
click at [428, 307] on div "o" at bounding box center [426, 308] width 29 height 29
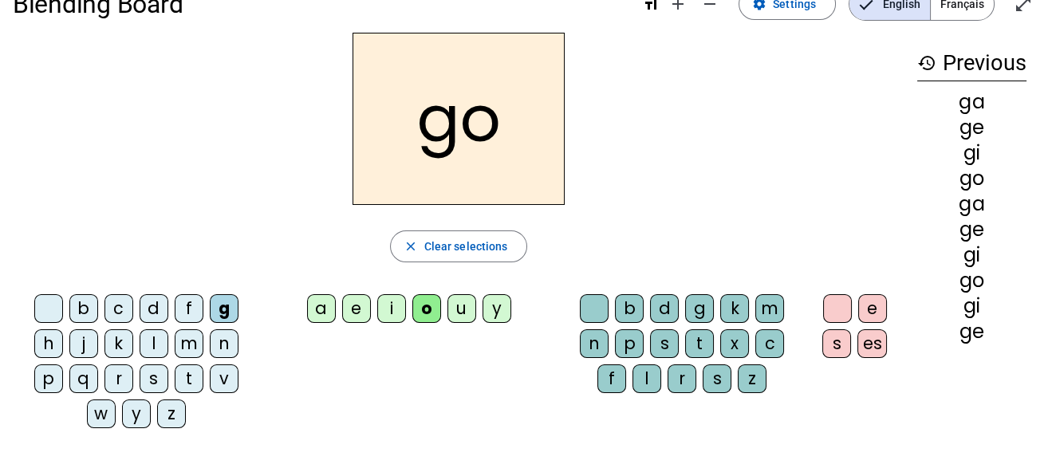
click at [317, 308] on div "a" at bounding box center [321, 308] width 29 height 29
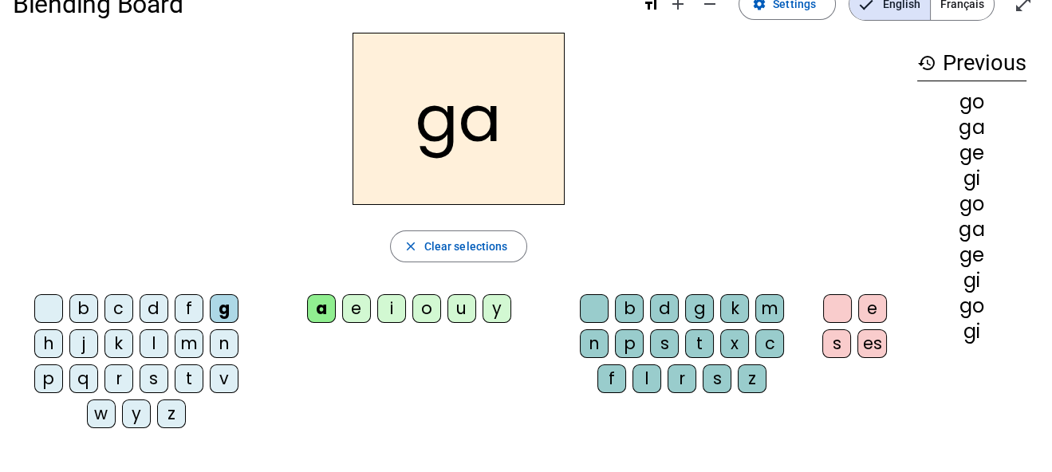
click at [390, 308] on div "i" at bounding box center [391, 308] width 29 height 29
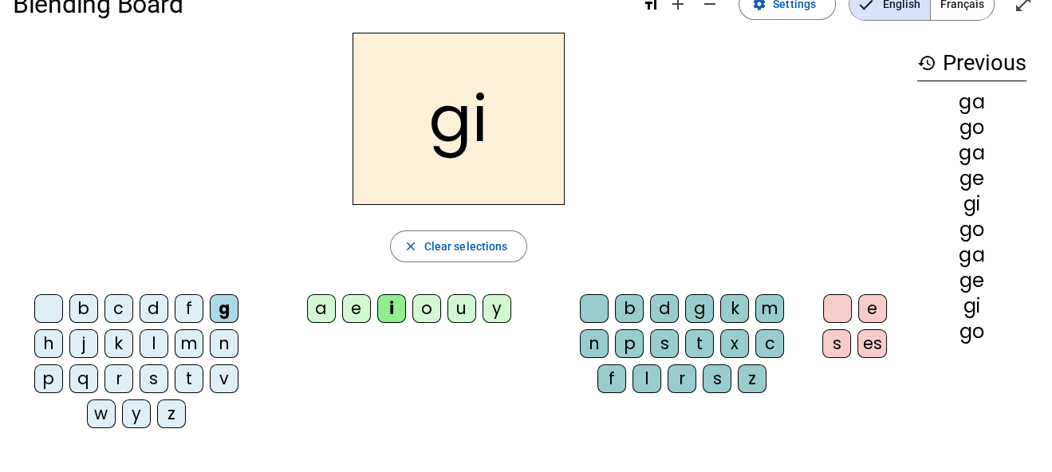
click at [362, 304] on div "e" at bounding box center [356, 308] width 29 height 29
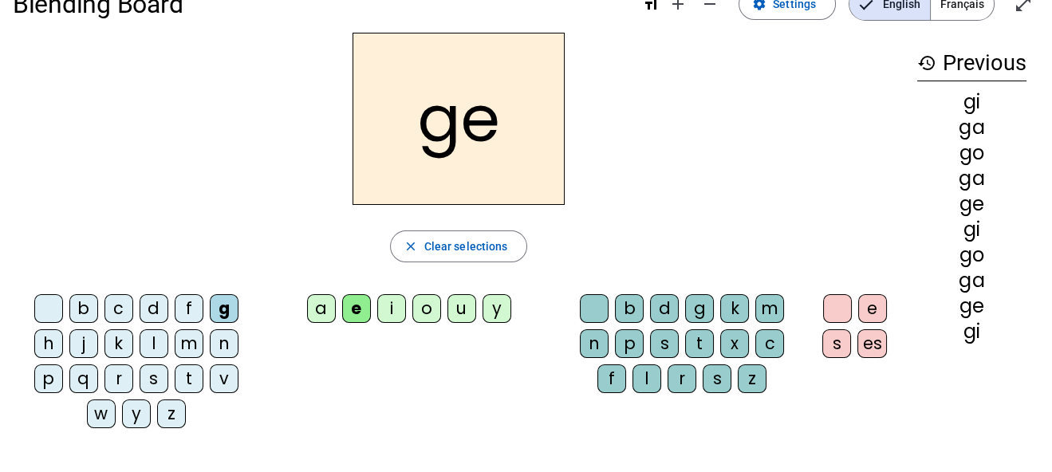
click at [432, 301] on div "o" at bounding box center [426, 308] width 29 height 29
click at [320, 302] on div "a" at bounding box center [321, 308] width 29 height 29
